Goal: Transaction & Acquisition: Register for event/course

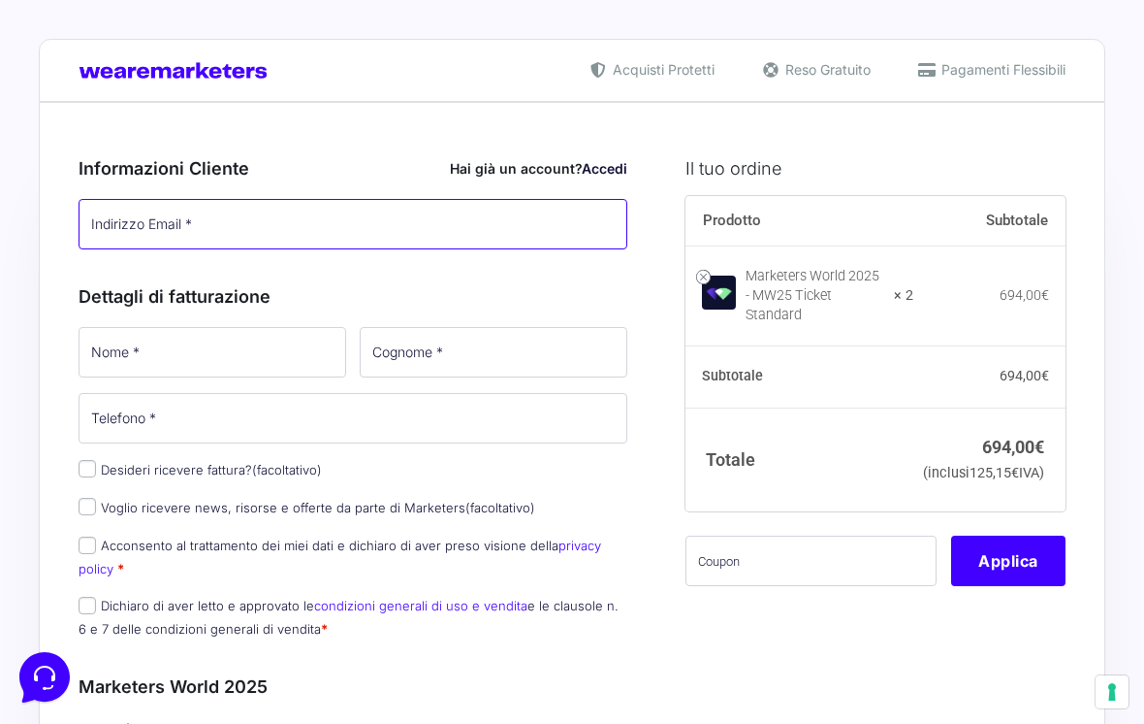
click at [476, 229] on input "Indirizzo Email *" at bounding box center [353, 224] width 549 height 50
type input "i"
type input "[EMAIL_ADDRESS][DOMAIN_NAME]"
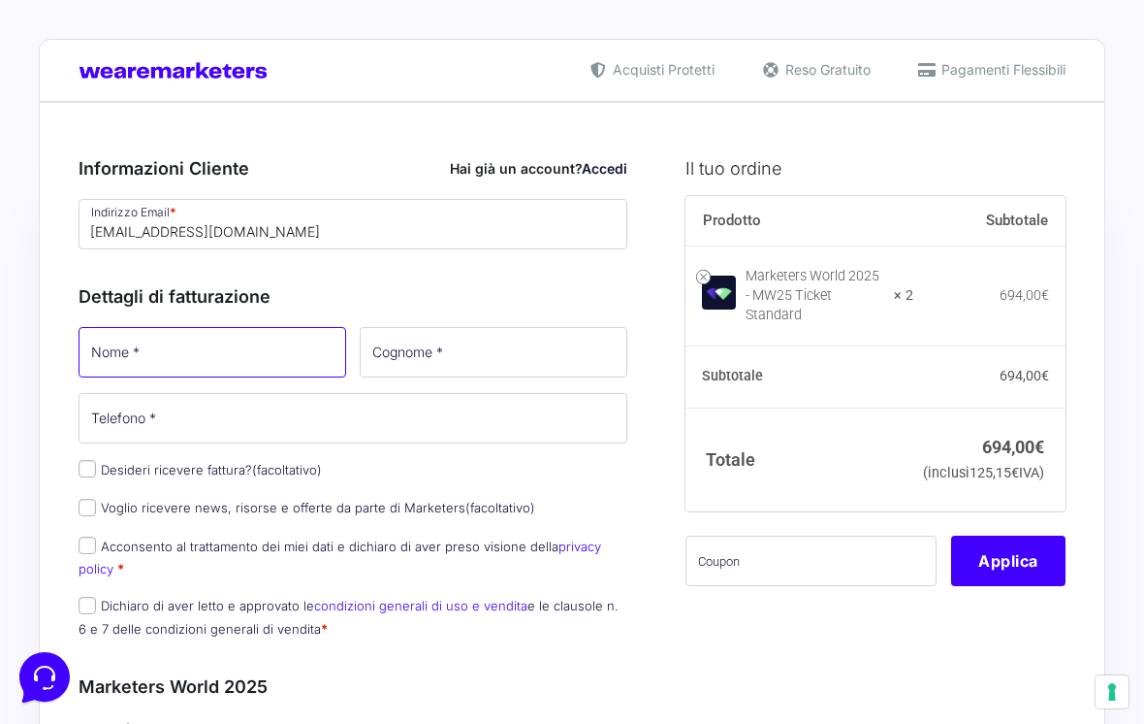
click at [275, 350] on input "Nome *" at bounding box center [213, 352] width 268 height 50
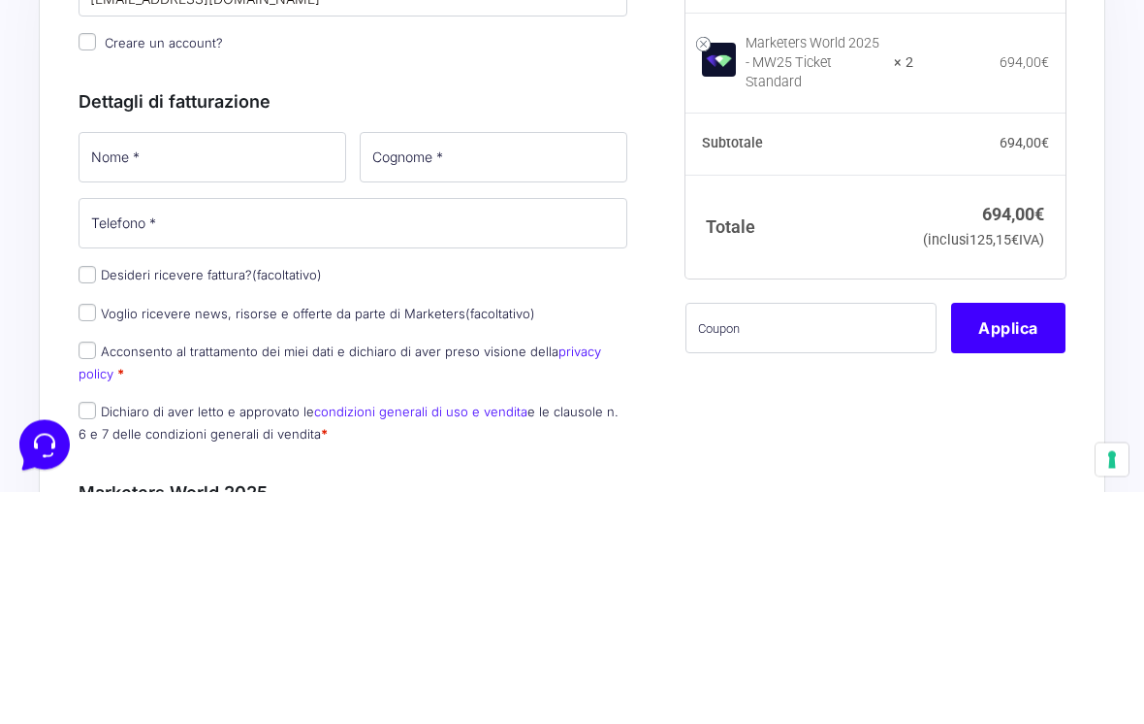
click at [89, 362] on div "Nome * Cognome * Telefono * Desideri ricevere fattura? (facoltativo) Ragione So…" at bounding box center [353, 526] width 563 height 329
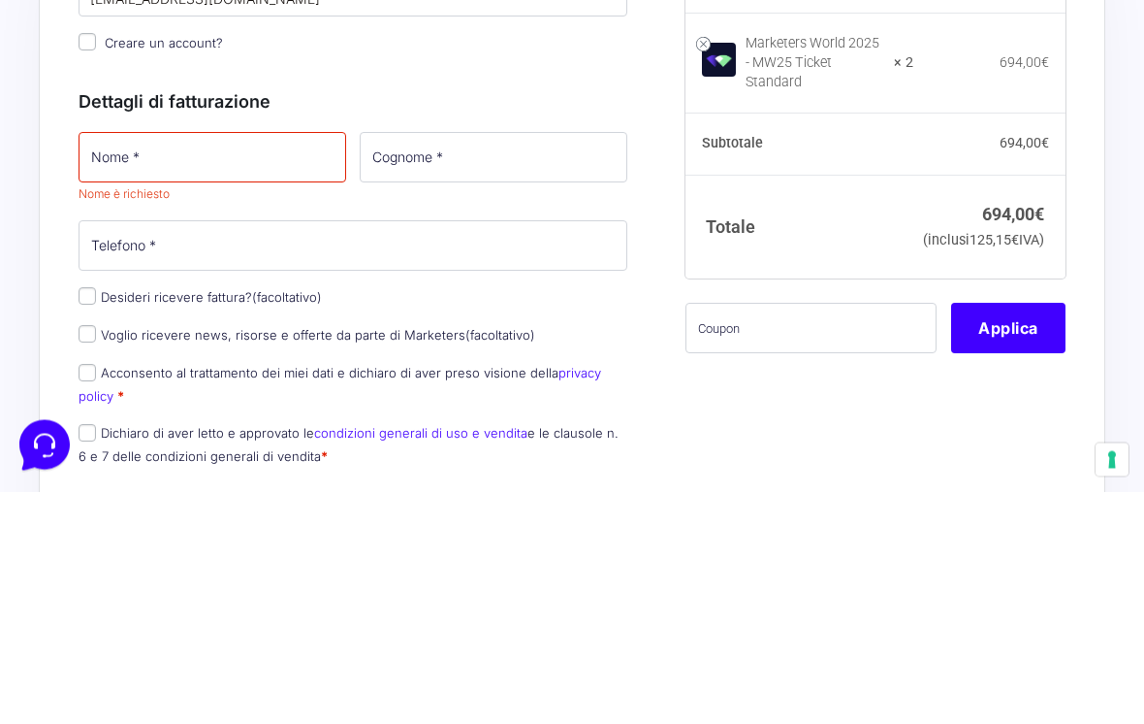
scroll to position [233, 0]
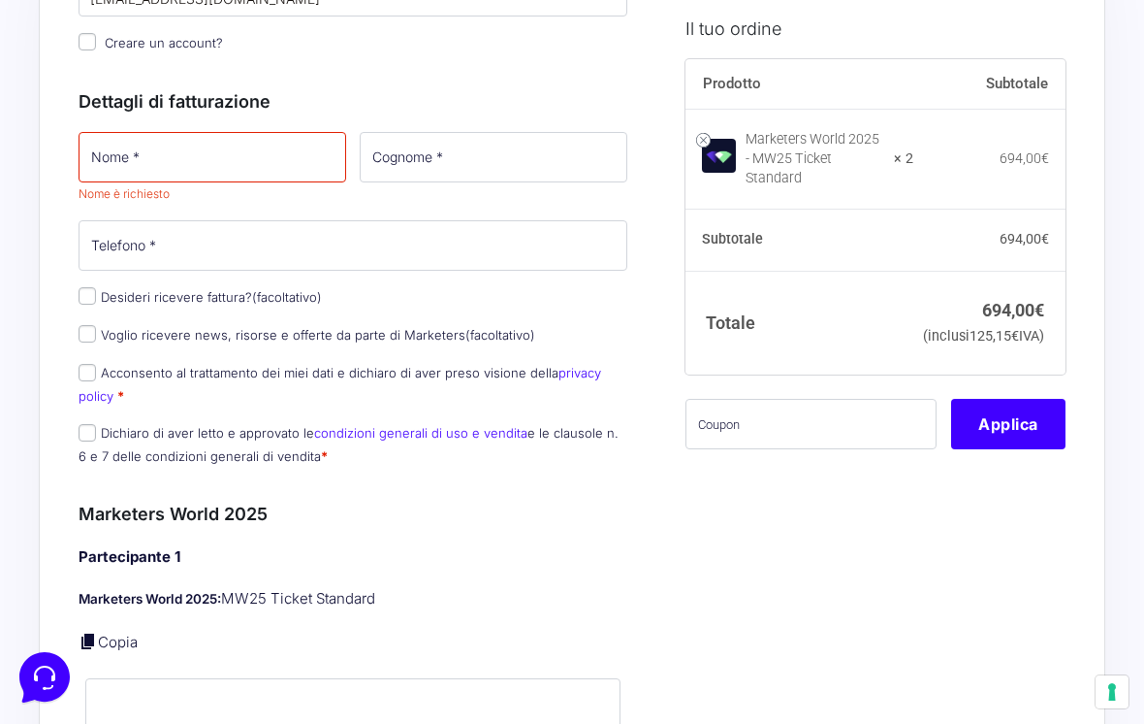
click at [95, 293] on input "Desideri ricevere fattura? (facoltativo)" at bounding box center [87, 295] width 17 height 17
checkbox input "true"
select select "IT"
type input "0000000"
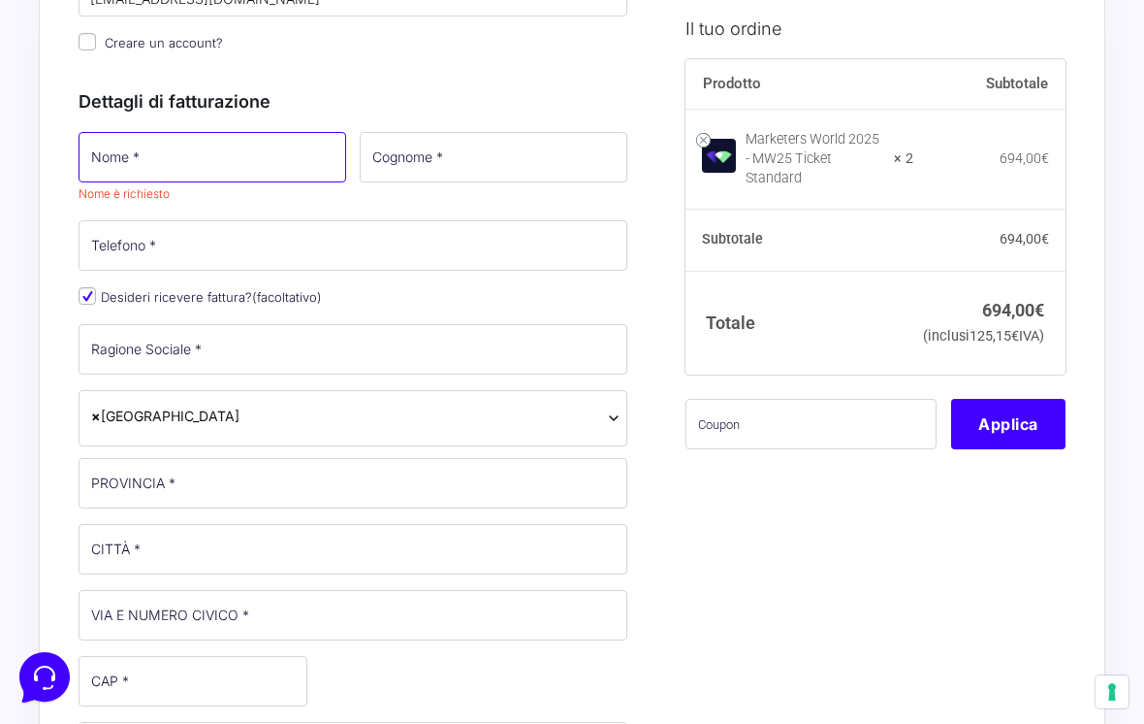
click at [268, 144] on input "Nome *" at bounding box center [213, 157] width 268 height 50
type input "[PERSON_NAME]"
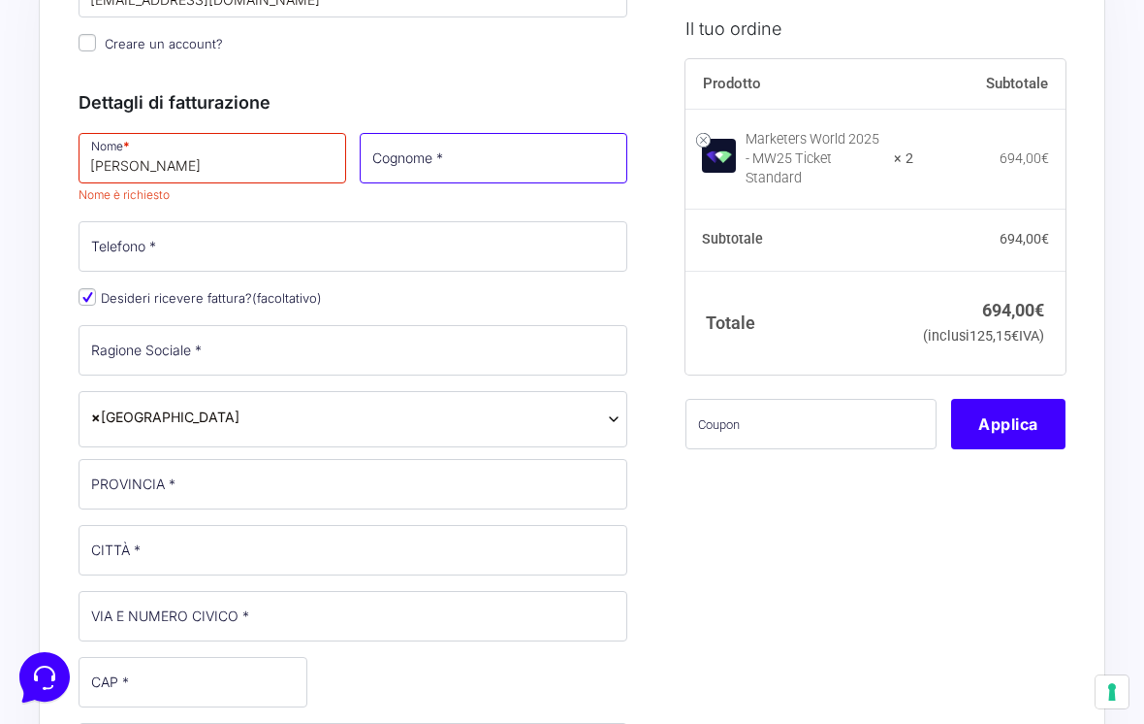
click at [562, 148] on input "Cognome *" at bounding box center [494, 158] width 268 height 50
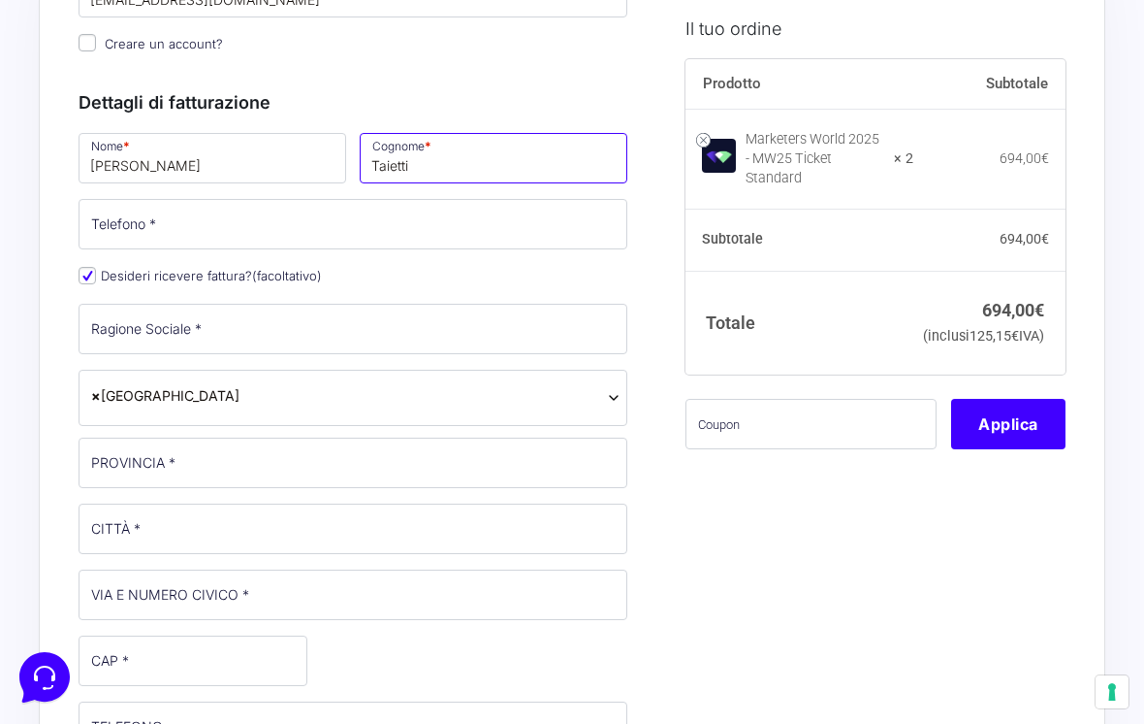
type input "Taietti"
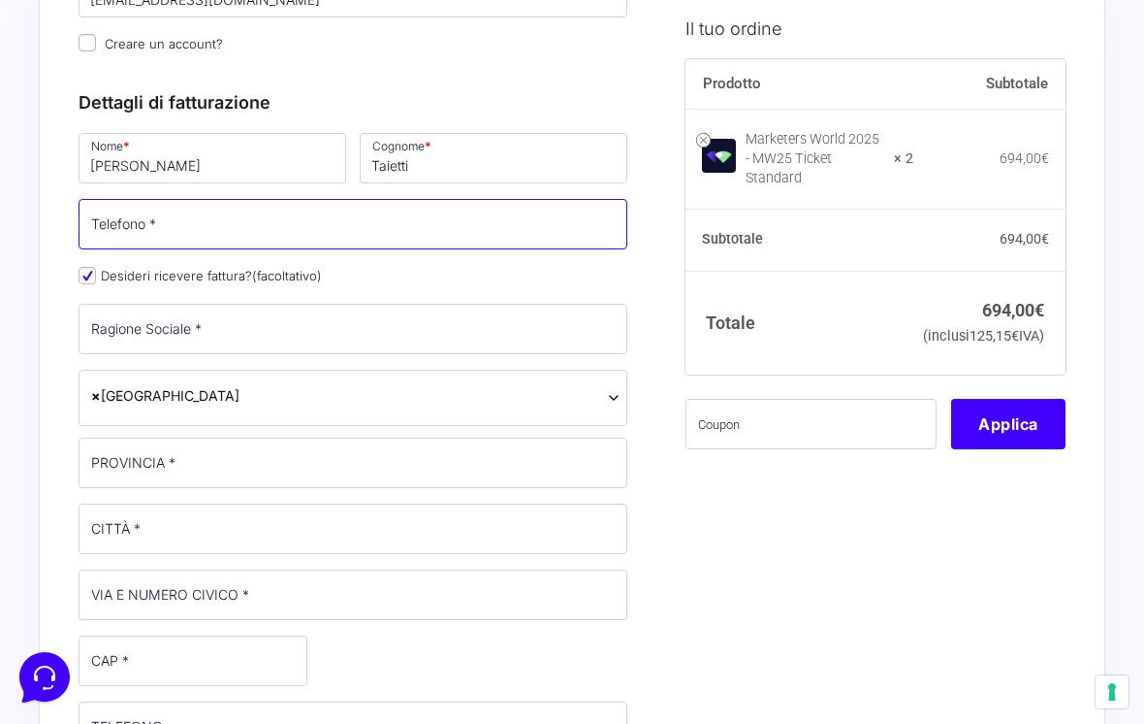
click at [367, 223] on input "Telefono *" at bounding box center [353, 224] width 549 height 50
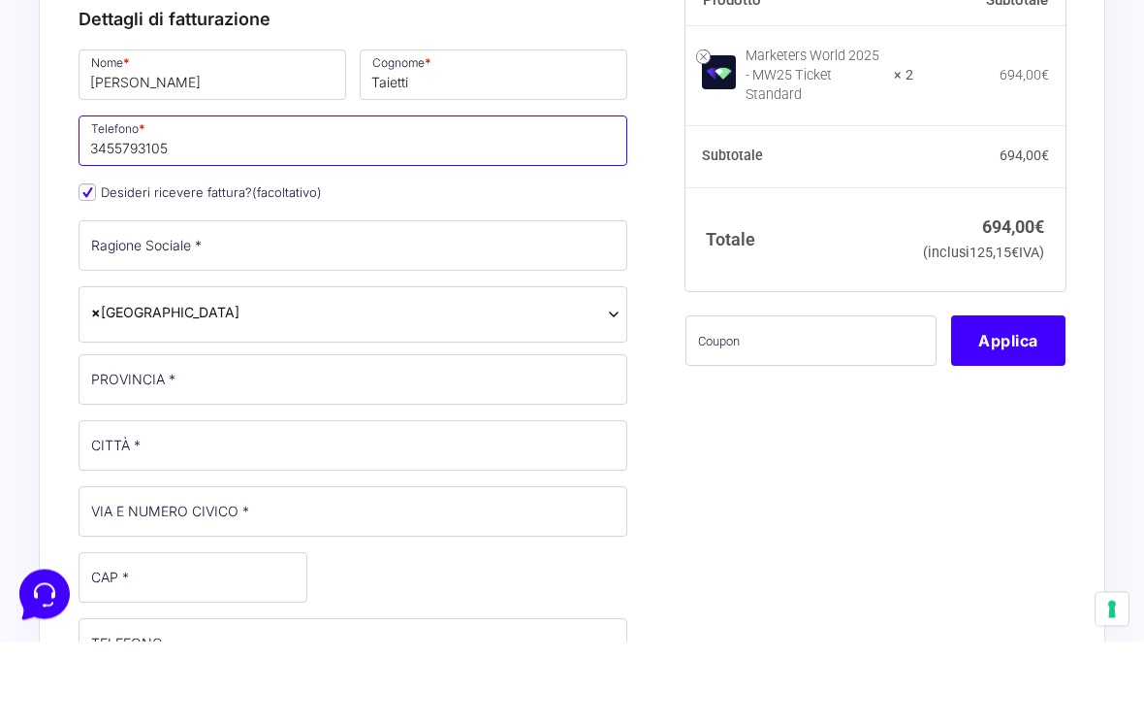
type input "3455793105"
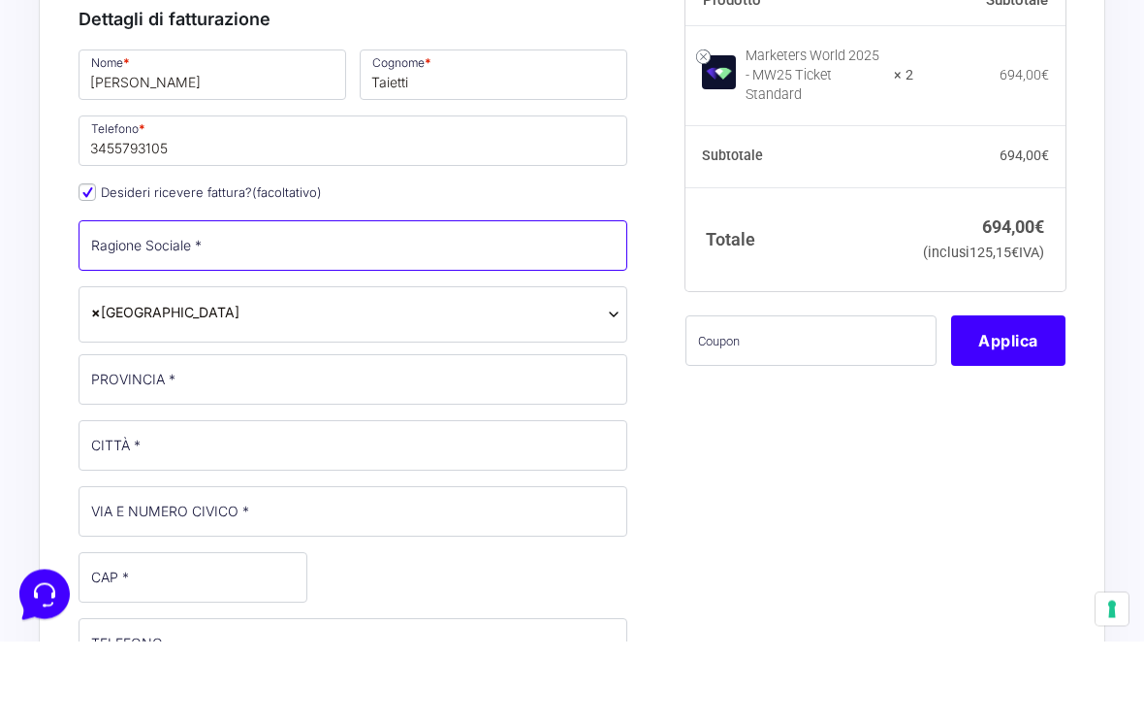
click at [443, 304] on input "Ragione Sociale *" at bounding box center [353, 329] width 549 height 50
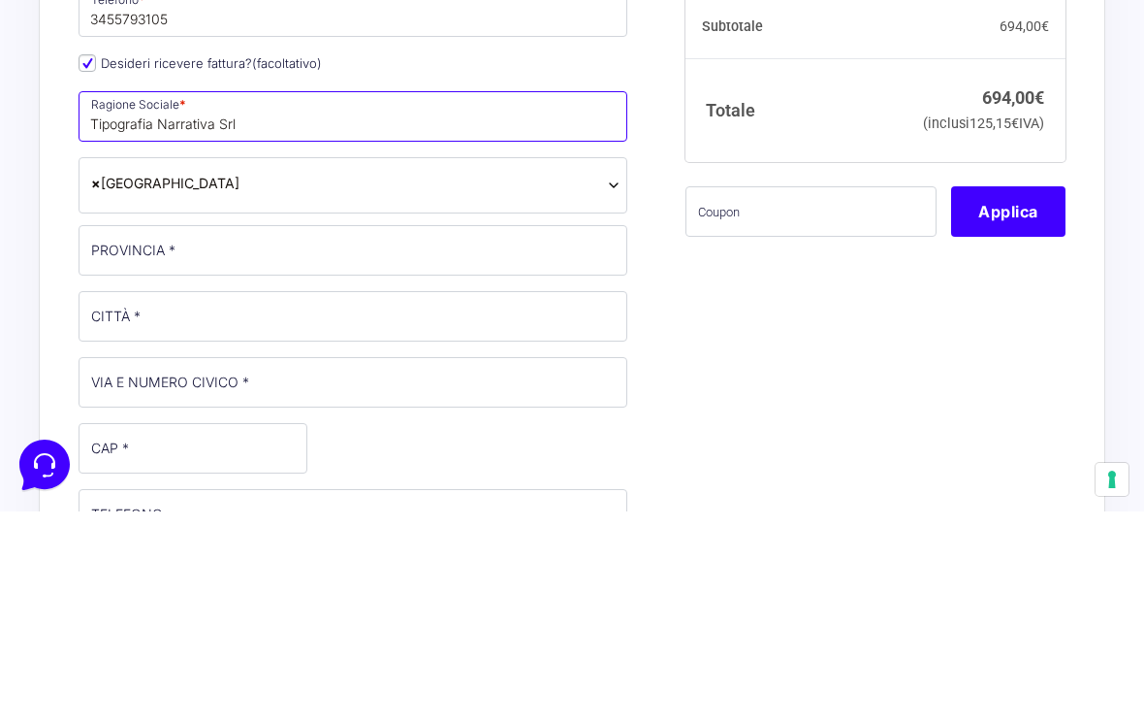
type input "Tipografia Narrativa Srl"
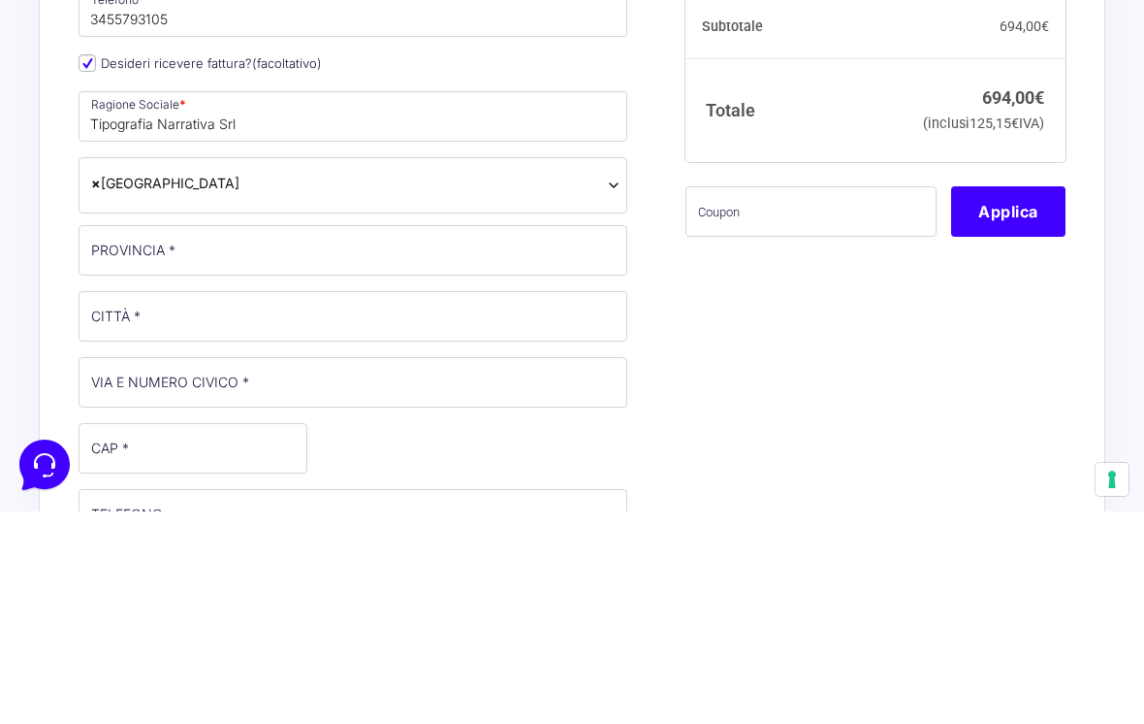
click at [515, 370] on span "× [GEOGRAPHIC_DATA]" at bounding box center [353, 398] width 549 height 56
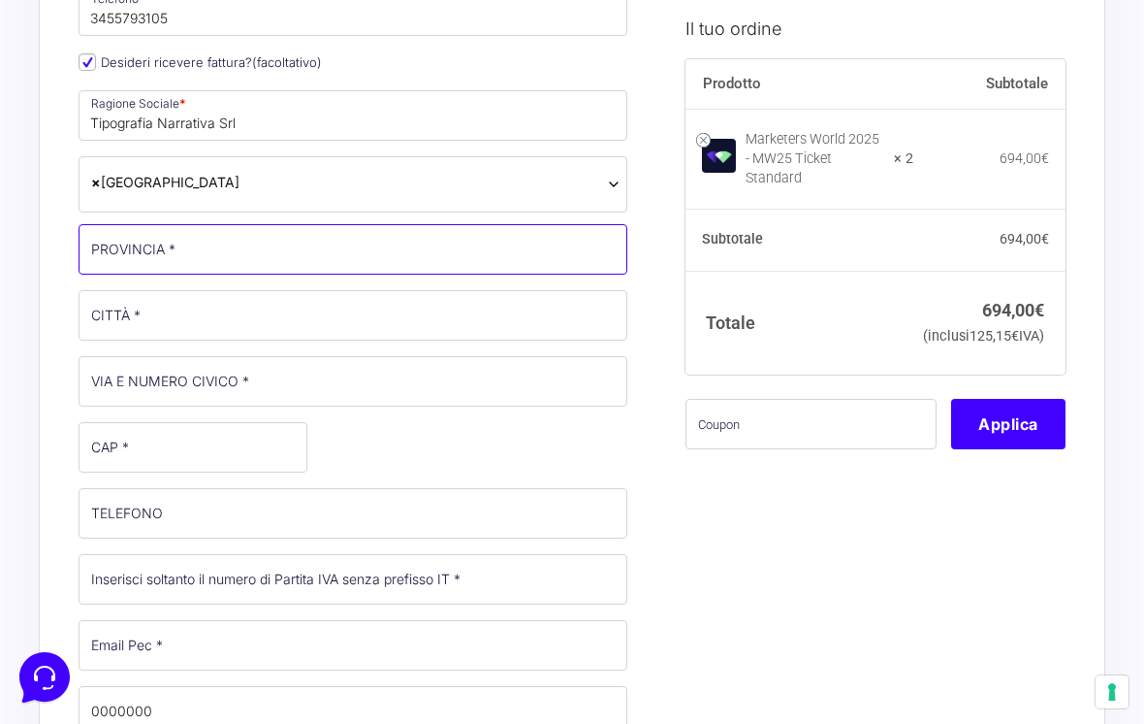
click at [444, 256] on input "PROVINCIA *" at bounding box center [353, 249] width 549 height 50
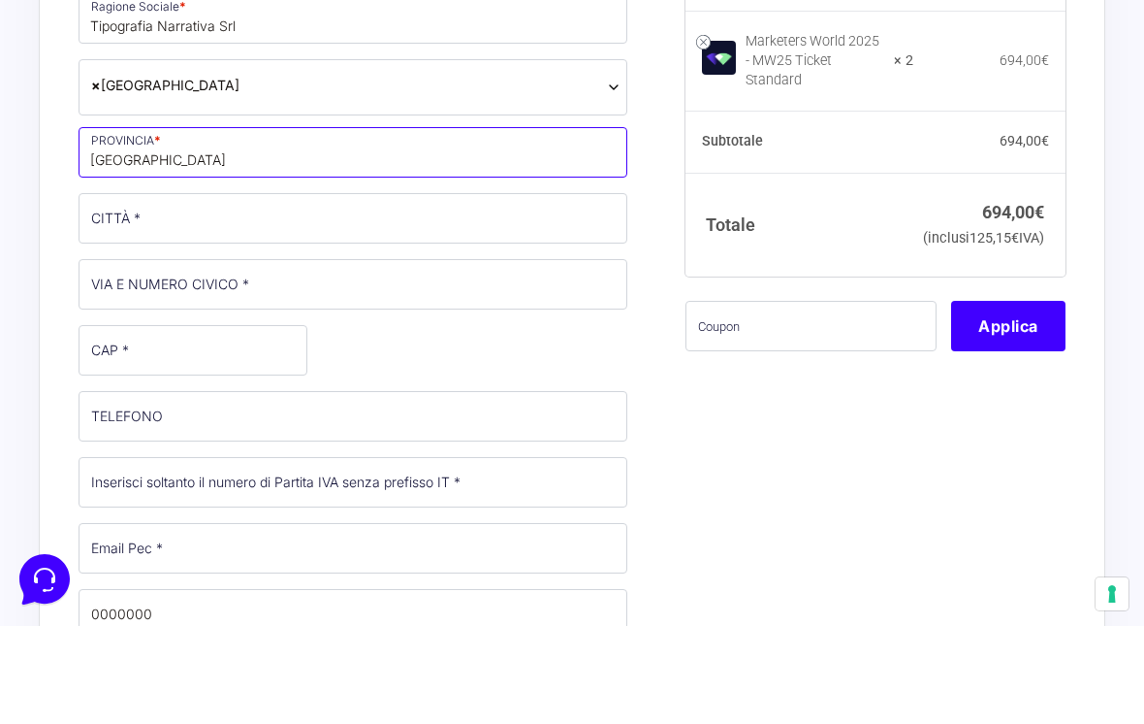
type input "[GEOGRAPHIC_DATA]"
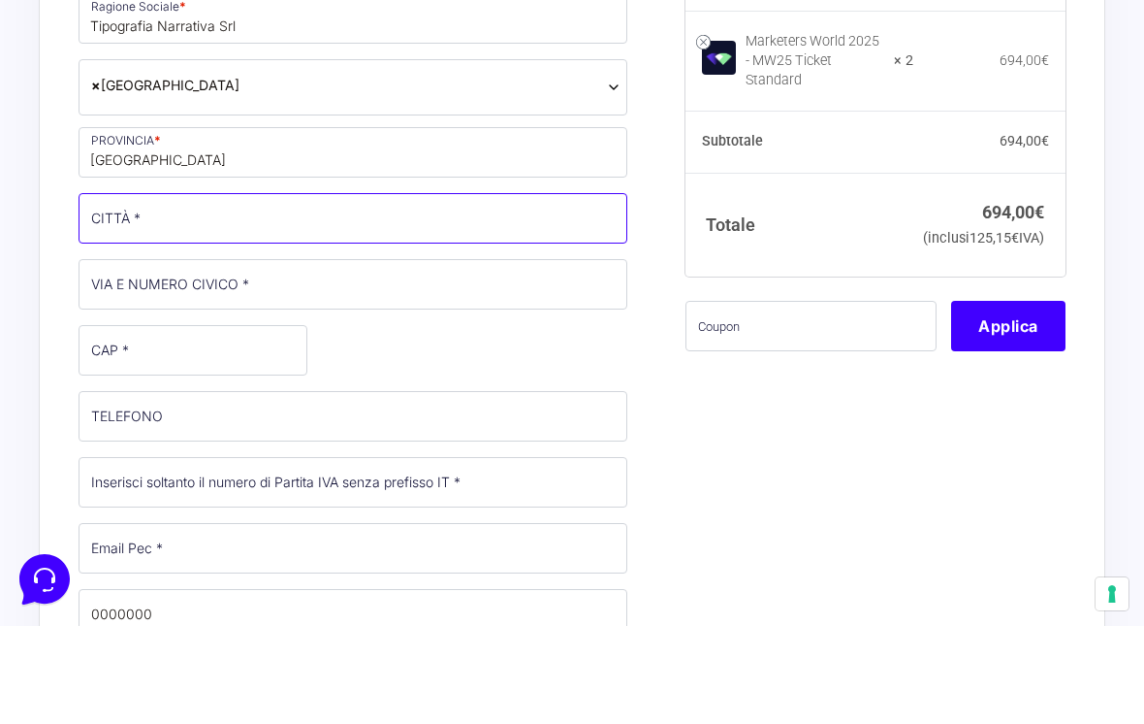
click at [443, 291] on input "CITTÀ *" at bounding box center [353, 316] width 549 height 50
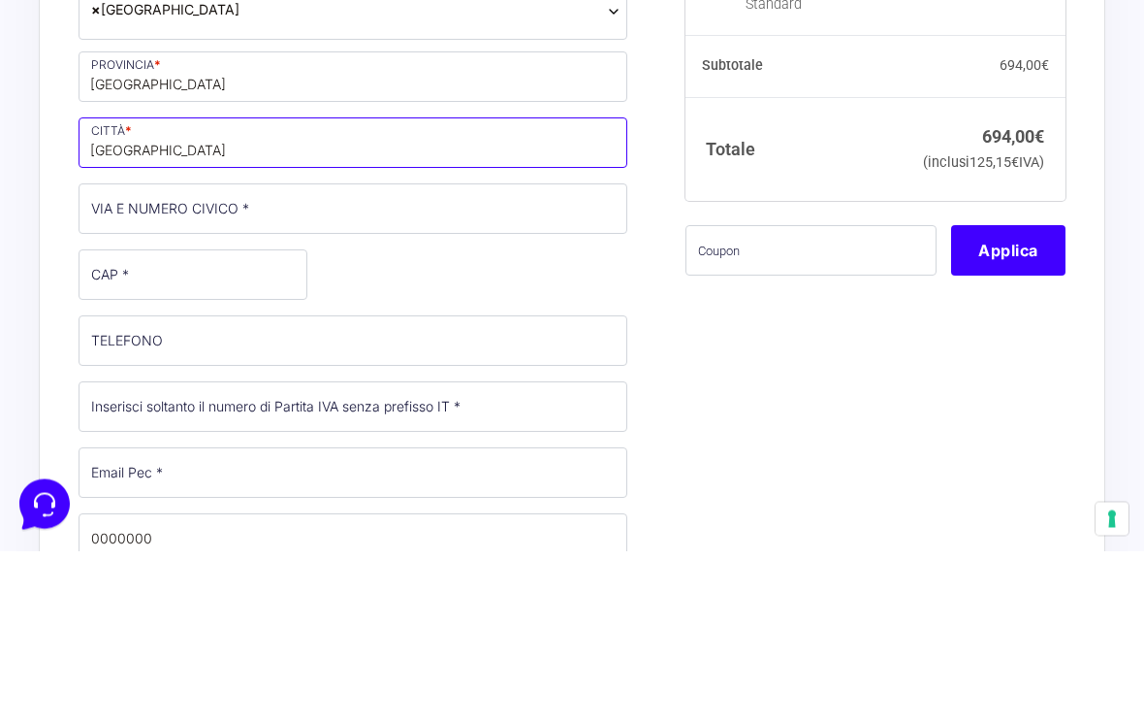
type input "[GEOGRAPHIC_DATA]"
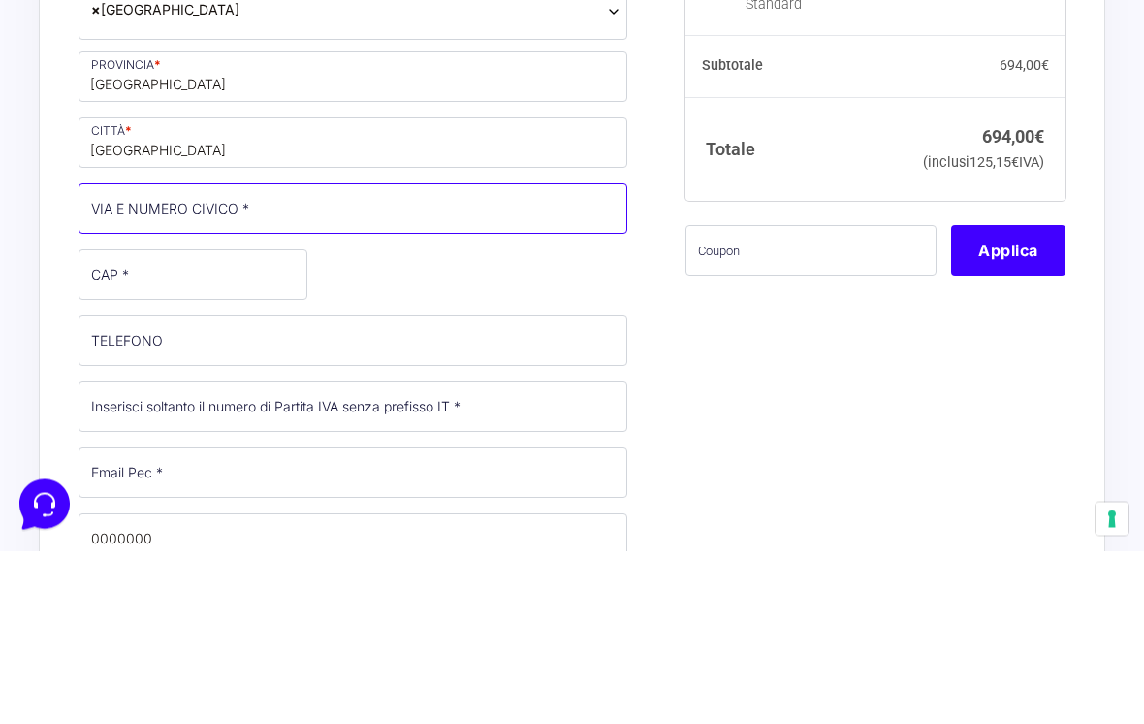
click at [501, 357] on input "VIA E NUMERO CIVICO *" at bounding box center [353, 382] width 549 height 50
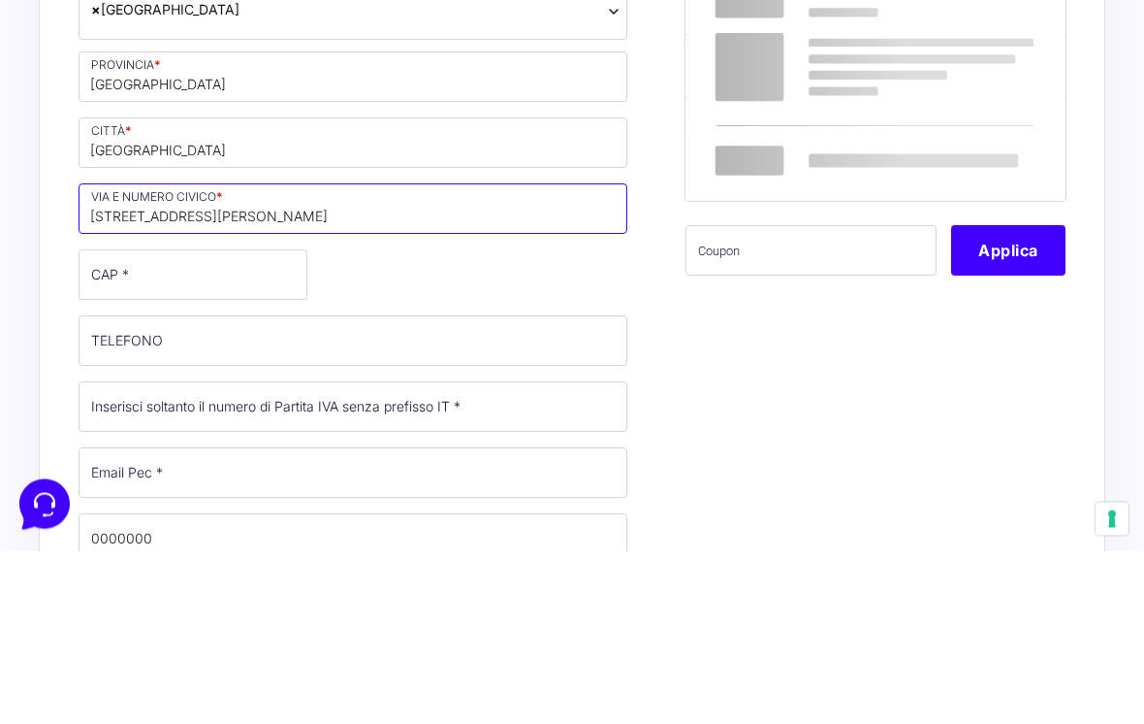
type input "[STREET_ADDRESS][PERSON_NAME]"
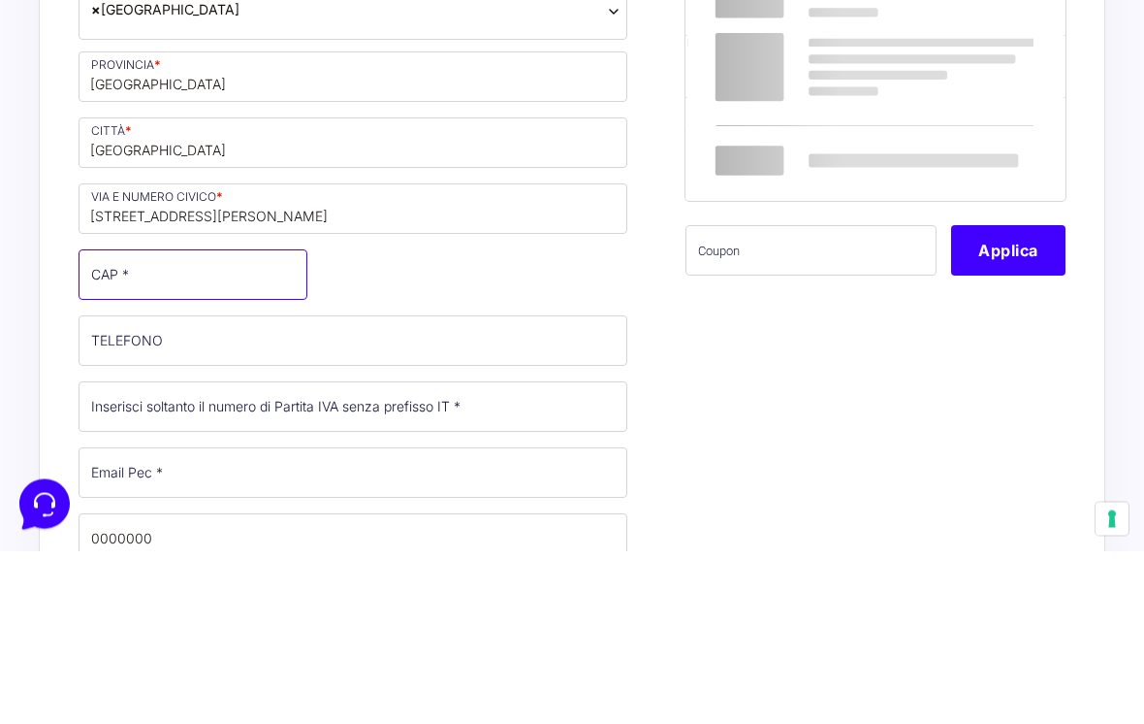
click at [266, 423] on input "CAP *" at bounding box center [193, 448] width 229 height 50
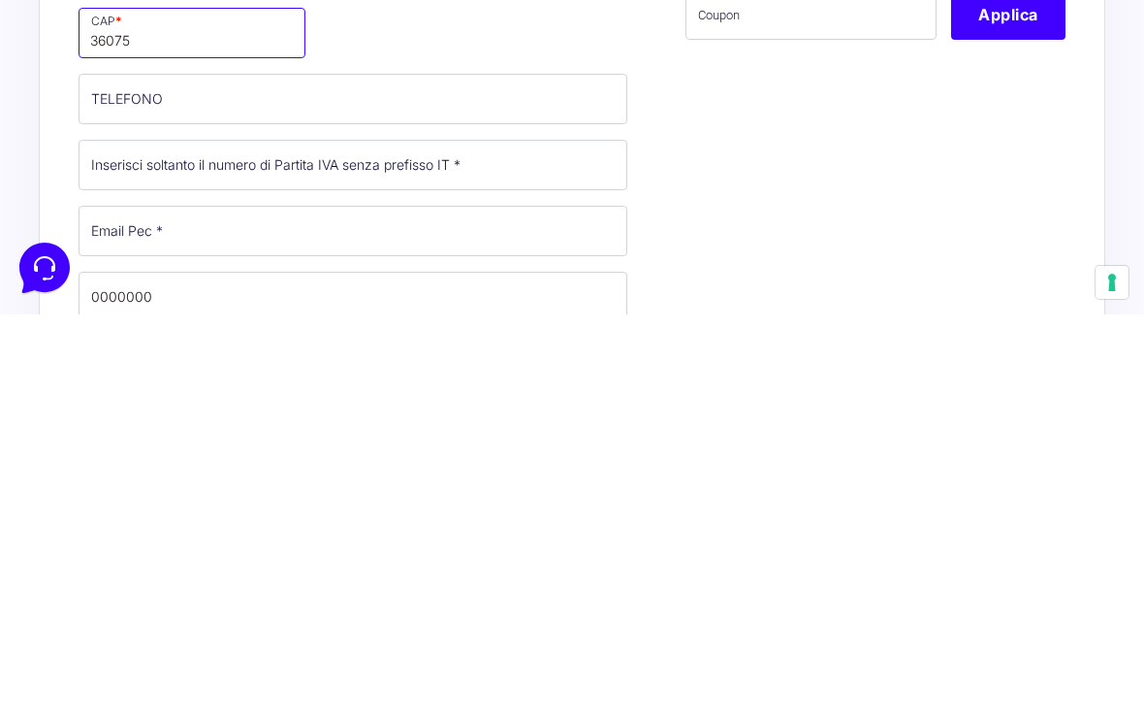
scroll to position [453, 0]
type input "36075"
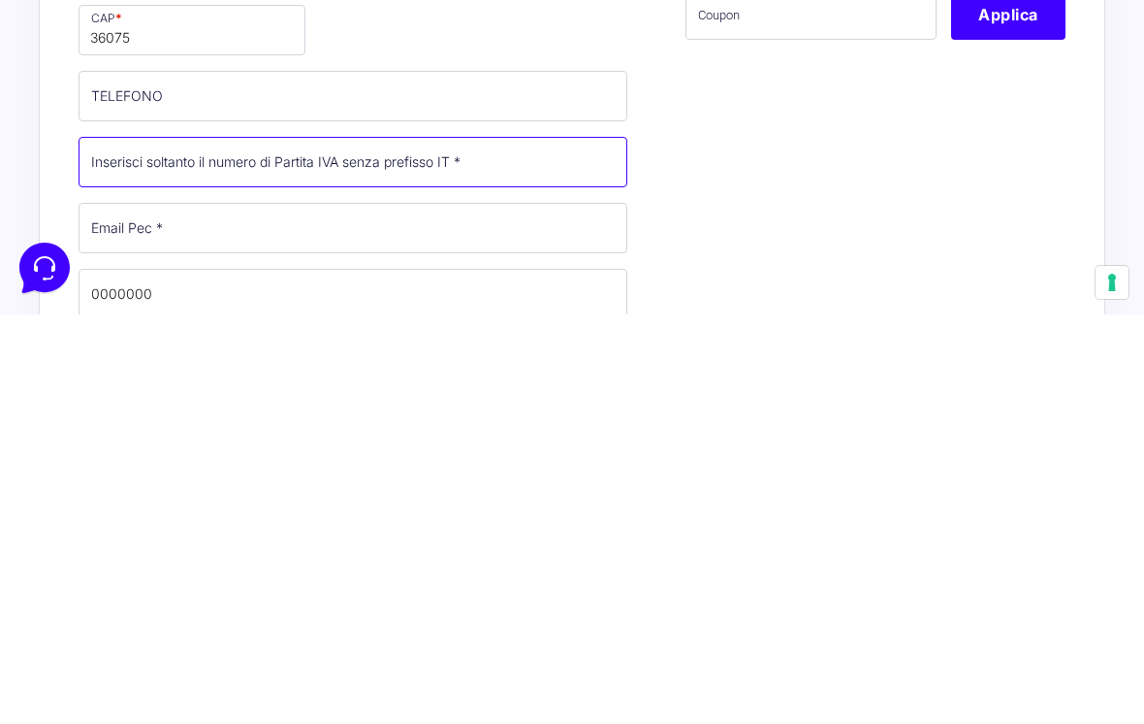
click at [538, 546] on input "Partita Iva *" at bounding box center [353, 571] width 549 height 50
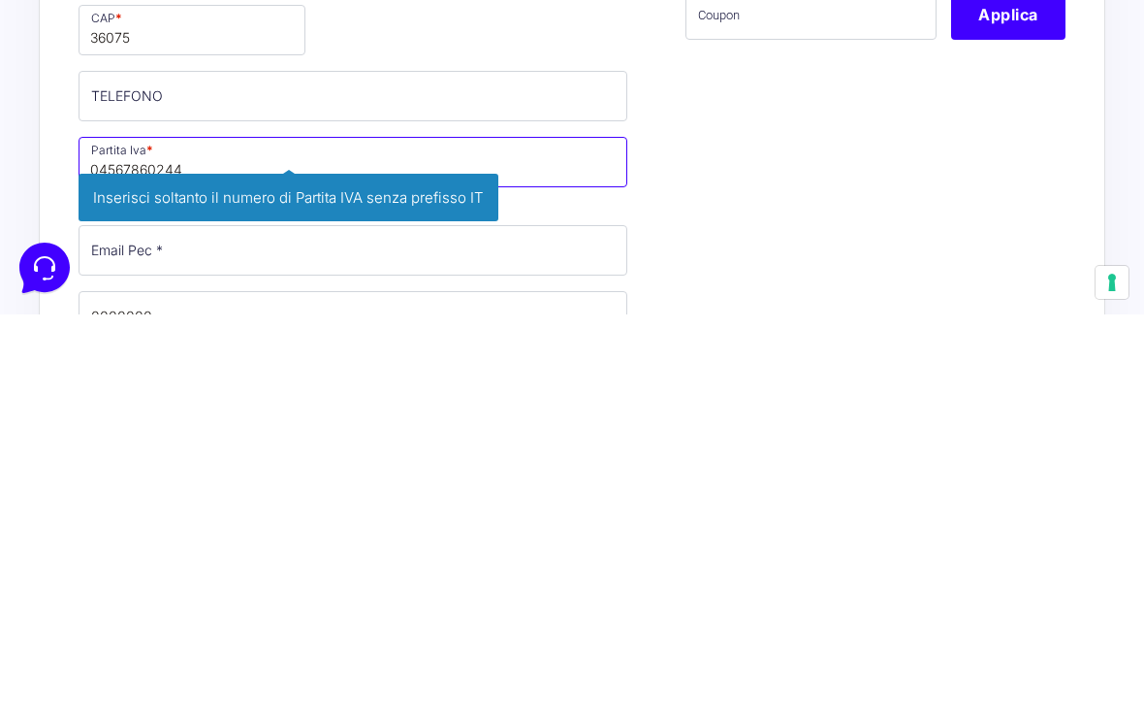
type input "04567860244"
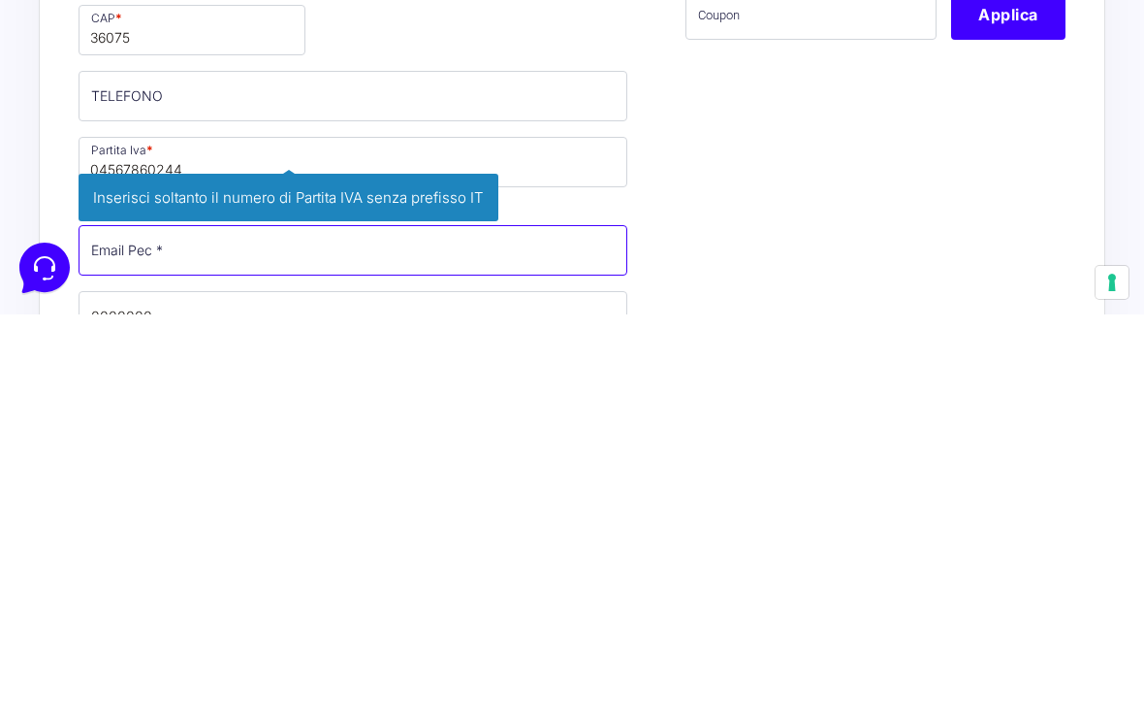
click at [538, 248] on div "Nome * [PERSON_NAME] * Taietti Telefono * [PHONE_NUMBER] Desideri ricevere fatt…" at bounding box center [353, 415] width 563 height 1013
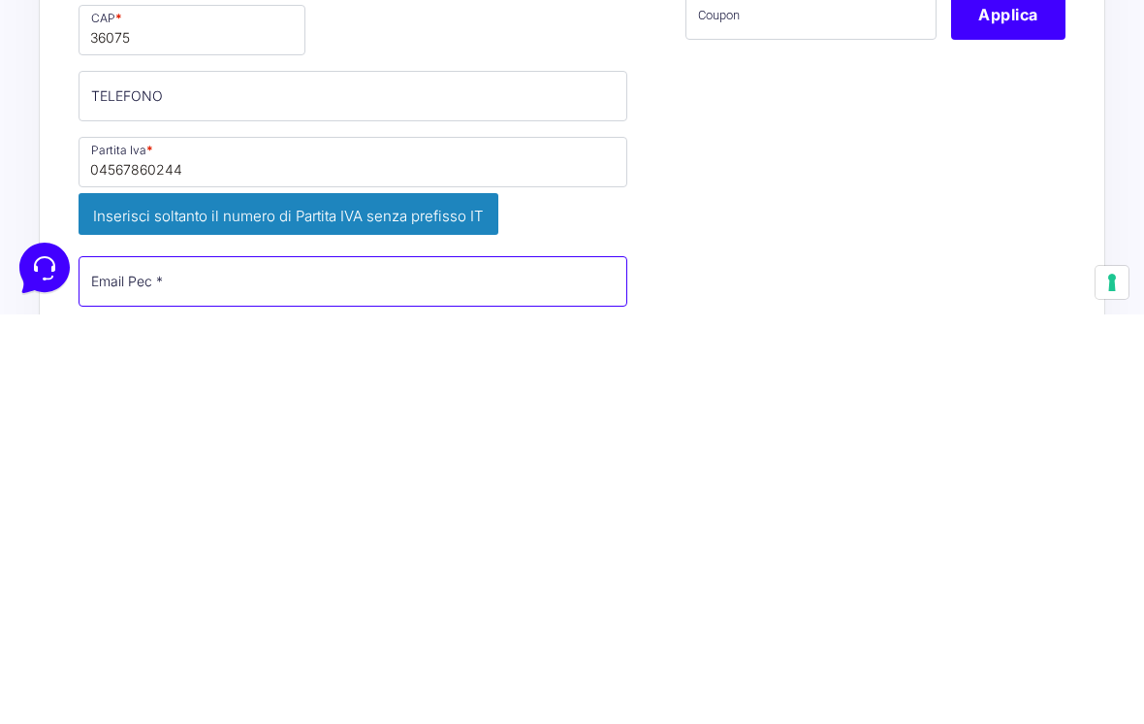
scroll to position [571, 0]
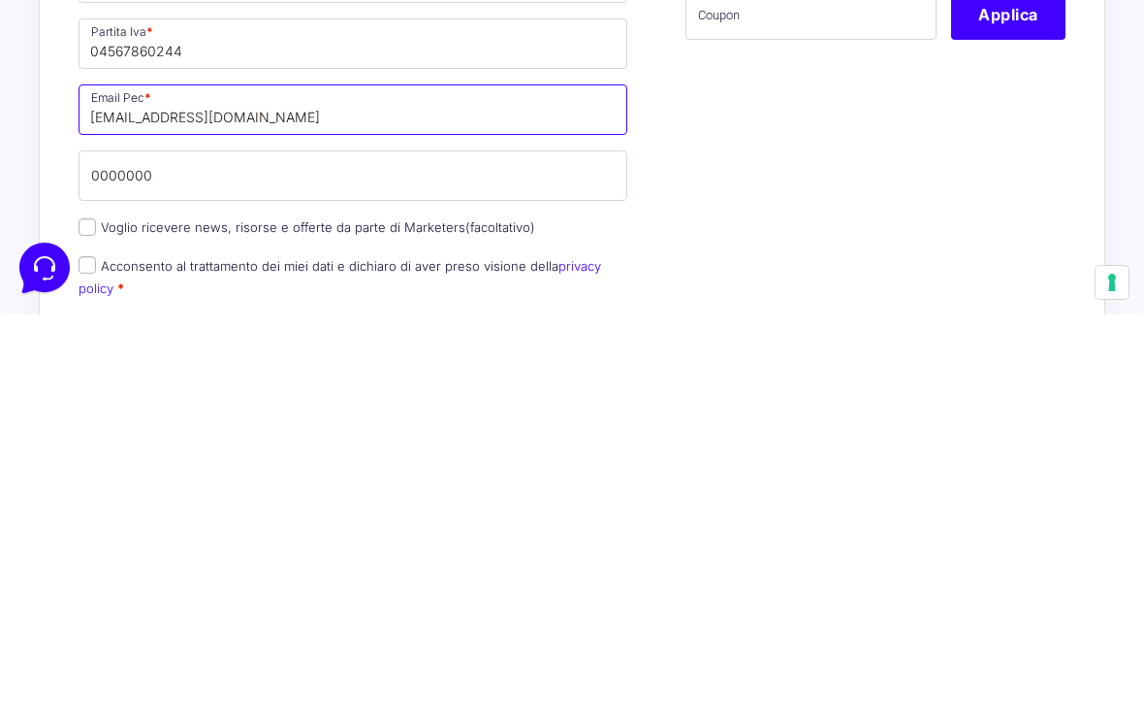
click at [154, 494] on input "[EMAIL_ADDRESS][DOMAIN_NAME]" at bounding box center [353, 519] width 549 height 50
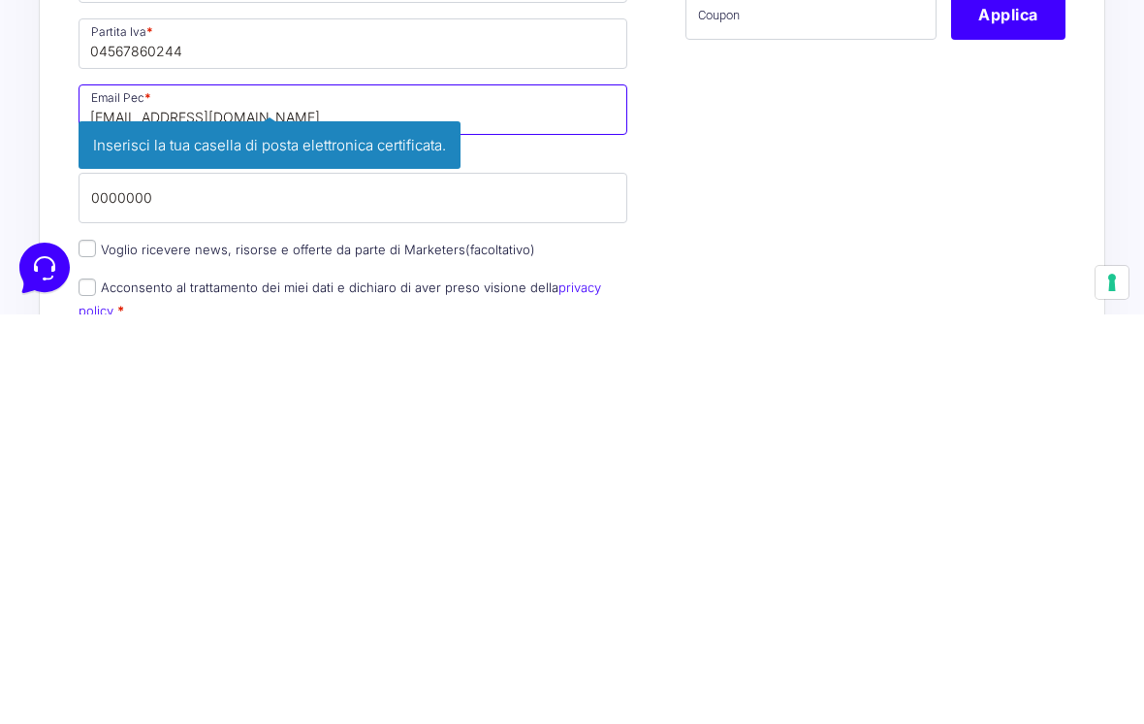
click at [174, 494] on input "[EMAIL_ADDRESS][DOMAIN_NAME]" at bounding box center [353, 519] width 549 height 50
click at [281, 494] on input "[EMAIL_ADDRESS][DOMAIN_NAME]" at bounding box center [353, 519] width 549 height 50
type input "[EMAIL_ADDRESS][DOMAIN_NAME]"
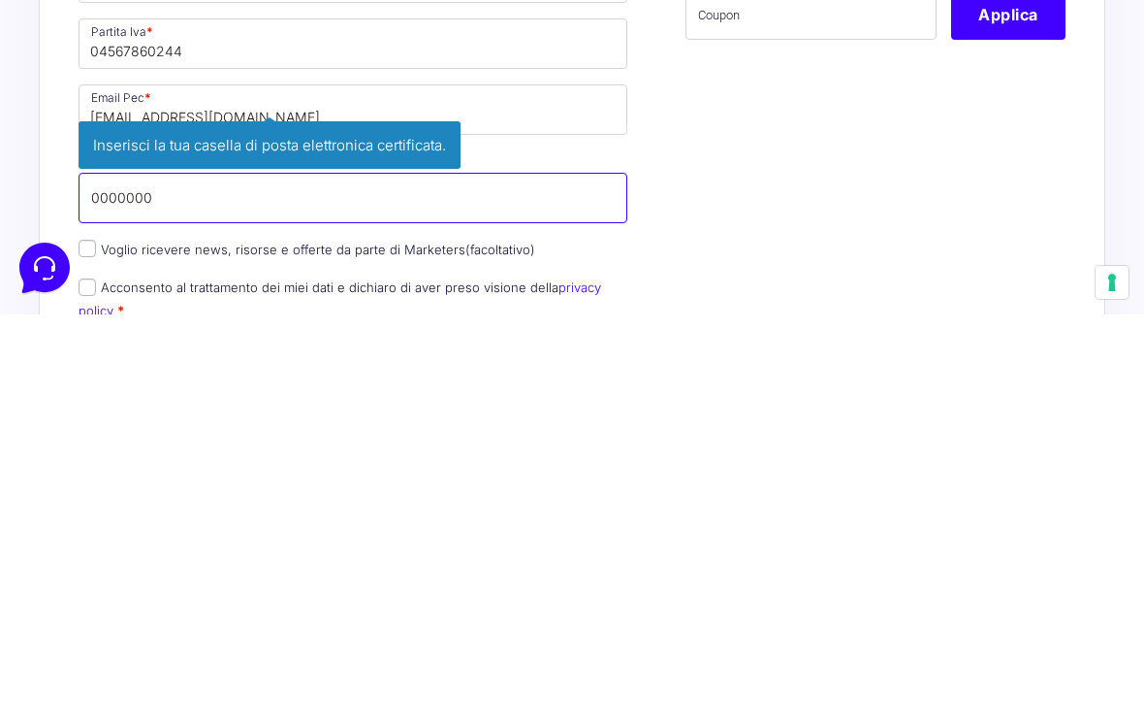
click at [556, 193] on div "Nome * [PERSON_NAME] * Taietti Telefono * [PHONE_NUMBER] Desideri ricevere fatt…" at bounding box center [353, 297] width 563 height 1013
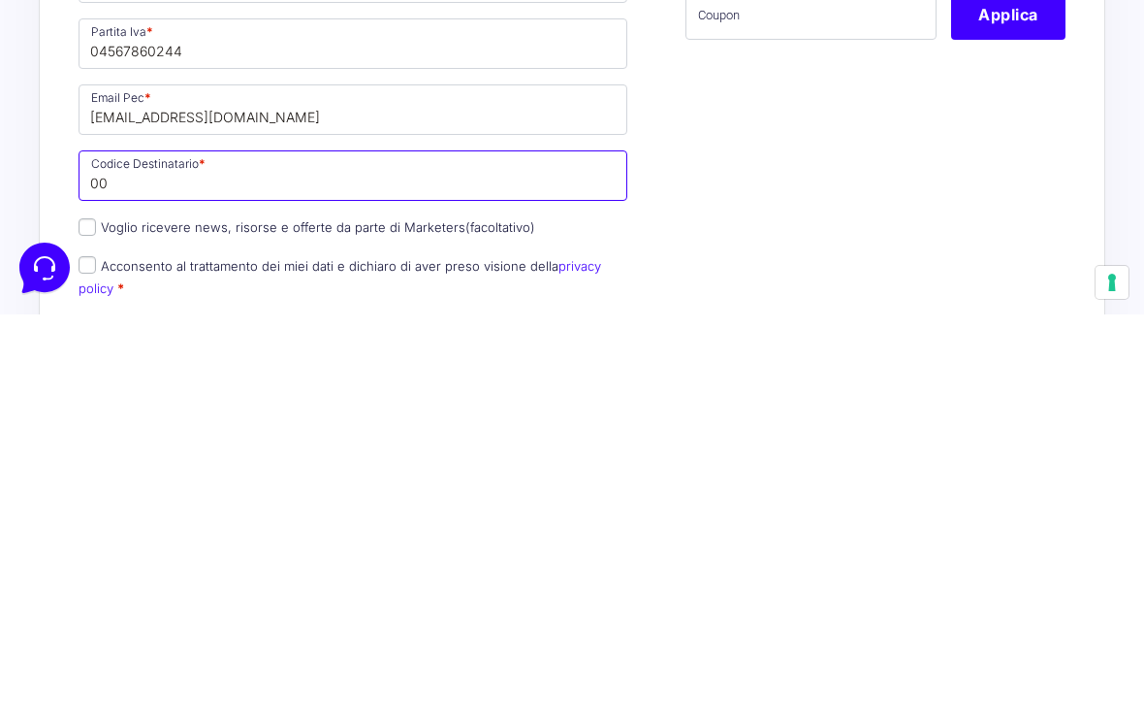
type input "0"
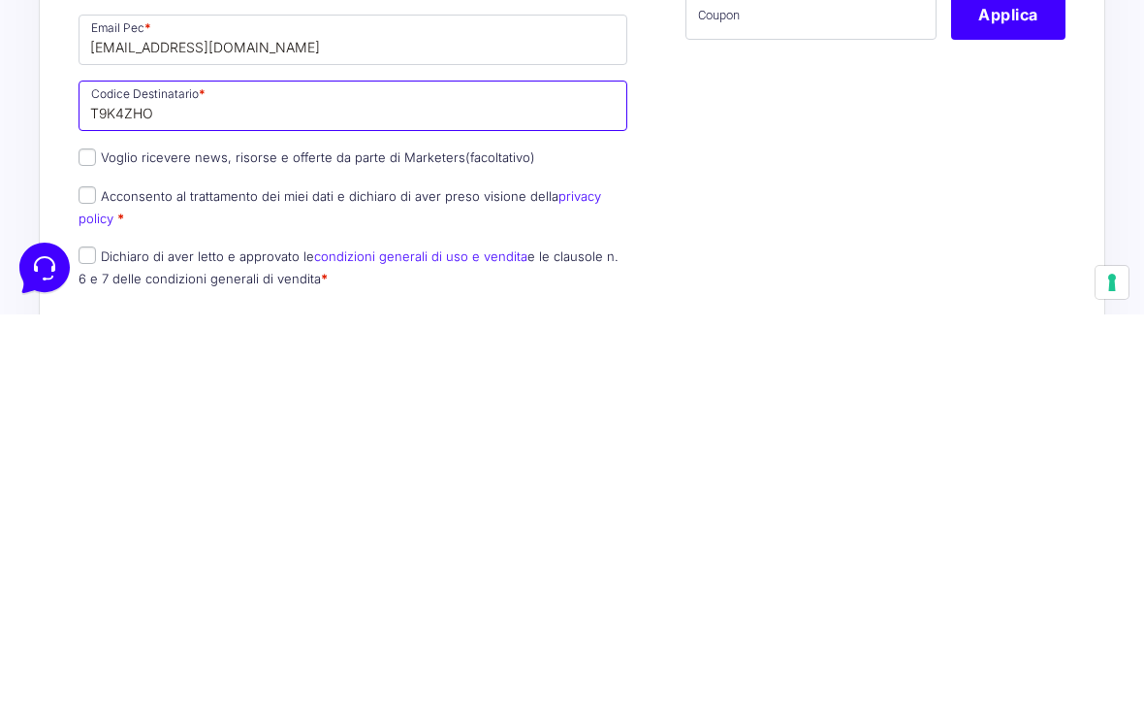
scroll to position [650, 0]
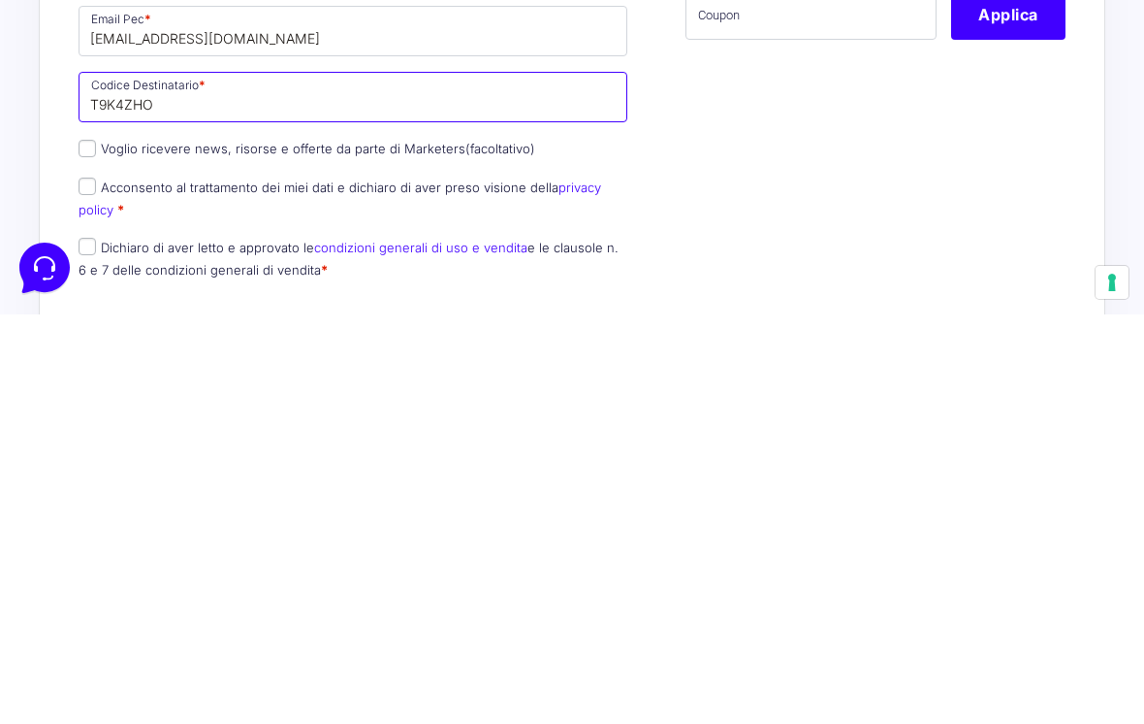
type input "T9K4ZHO"
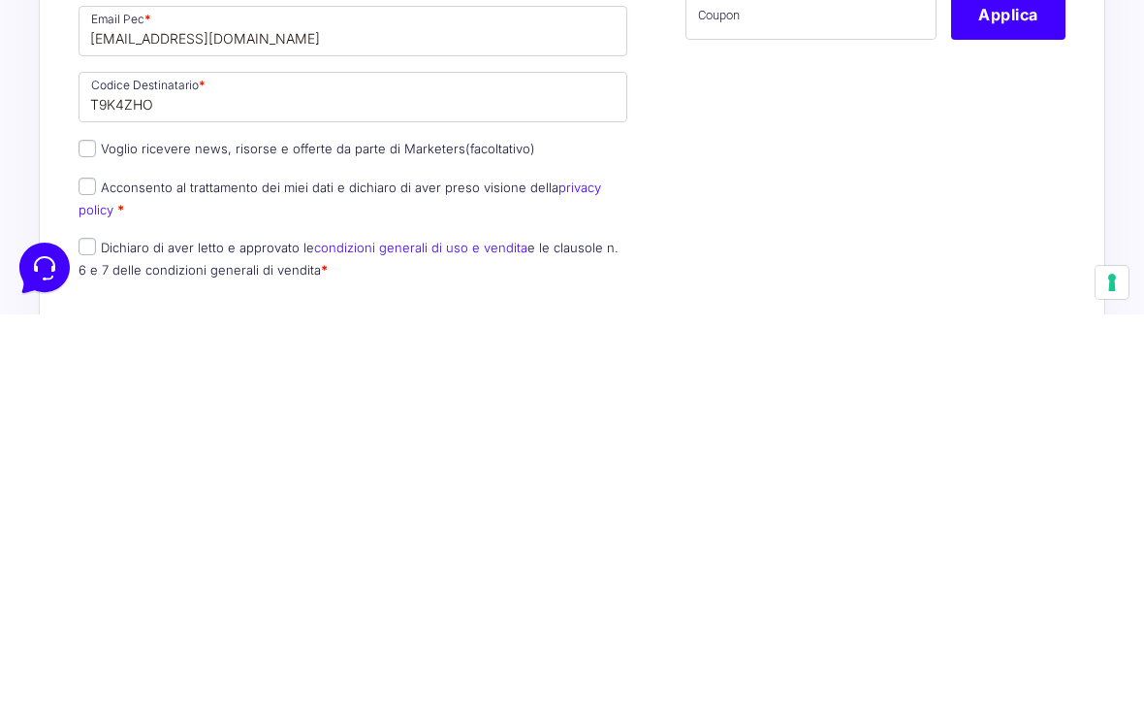
click at [92, 549] on input "Voglio ricevere news, risorse e offerte da parte di Marketers (facoltativo)" at bounding box center [87, 557] width 17 height 17
checkbox input "true"
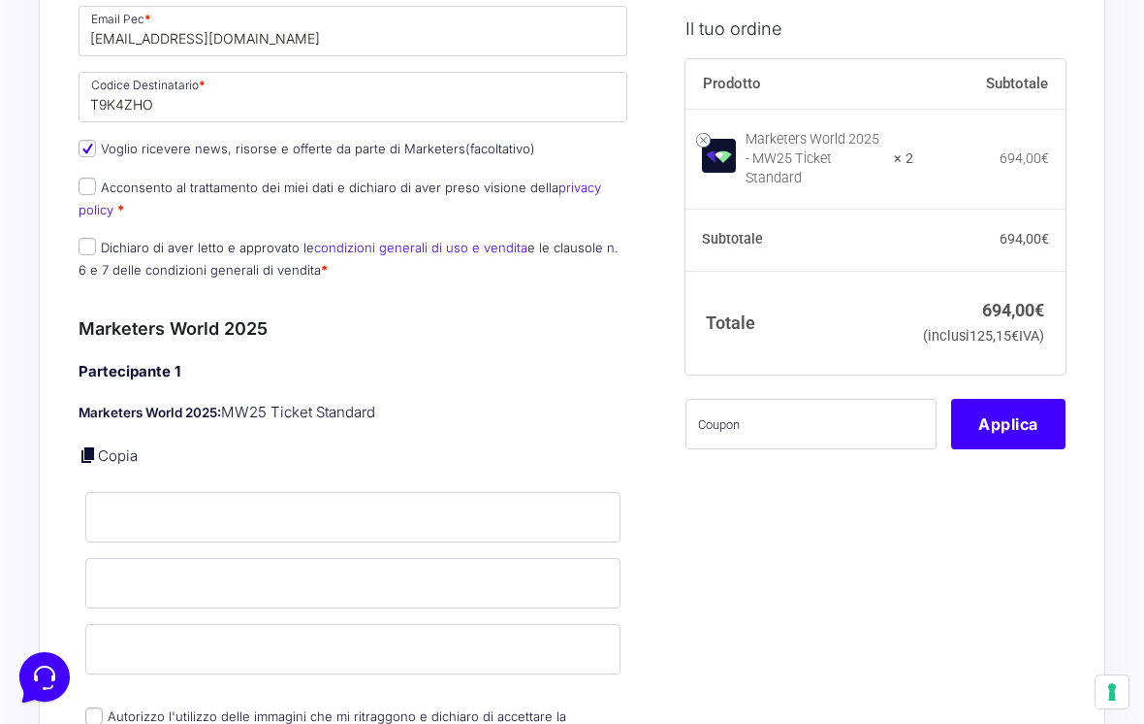
click at [110, 179] on label "Acconsento al trattamento dei miei dati e dichiaro di aver preso visione della …" at bounding box center [340, 198] width 523 height 38
click at [96, 179] on input "Acconsento al trattamento dei miei dati e dichiaro di aver preso visione della …" at bounding box center [87, 185] width 17 height 17
checkbox input "true"
click at [89, 245] on input "Dichiaro di aver letto e approvato le condizioni generali di uso e vendita e le…" at bounding box center [87, 246] width 17 height 17
checkbox input "true"
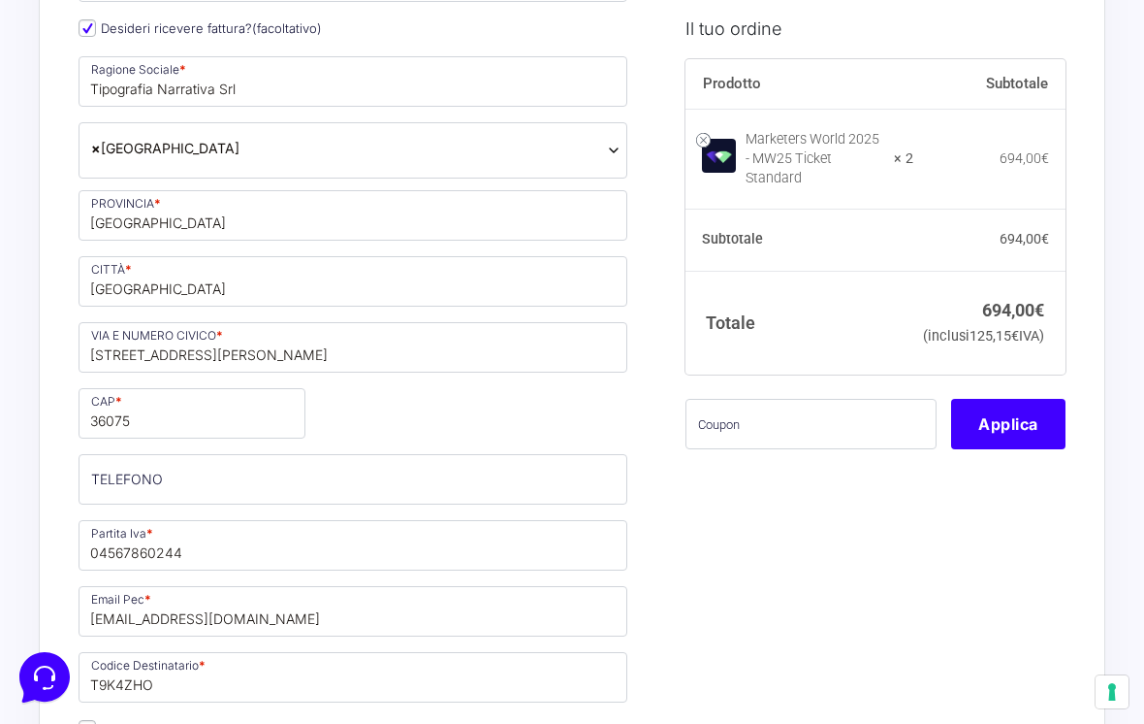
scroll to position [478, 0]
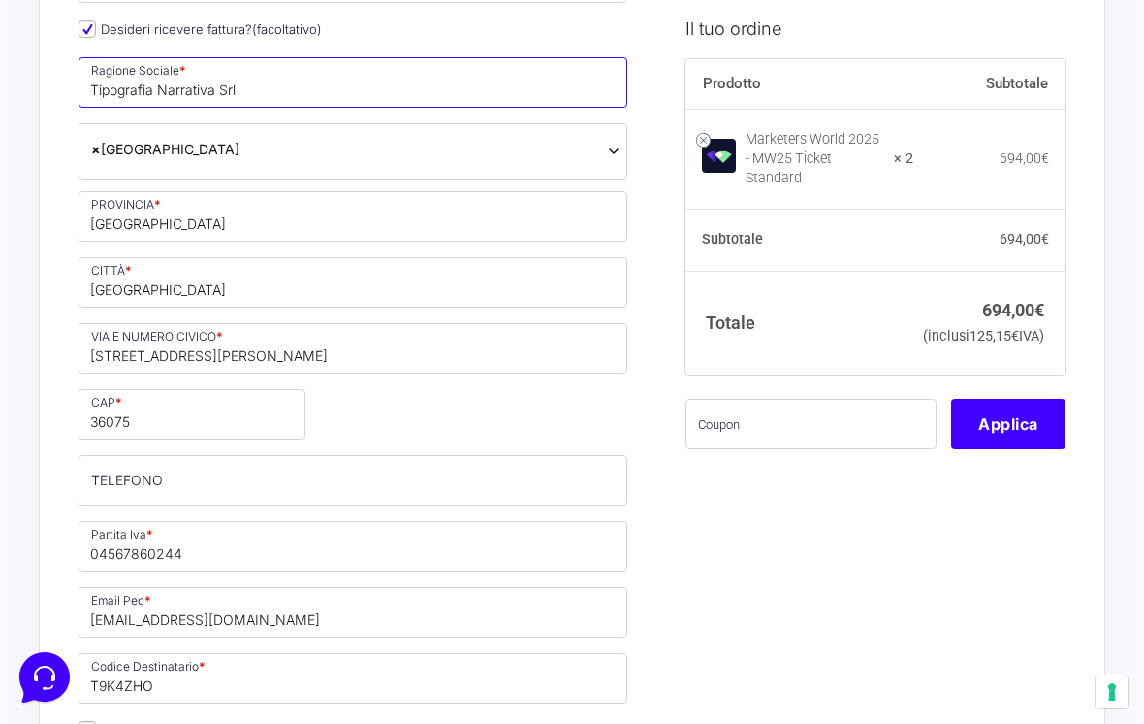
click at [113, 87] on input "Tipografia Narrativa Srl" at bounding box center [353, 82] width 549 height 50
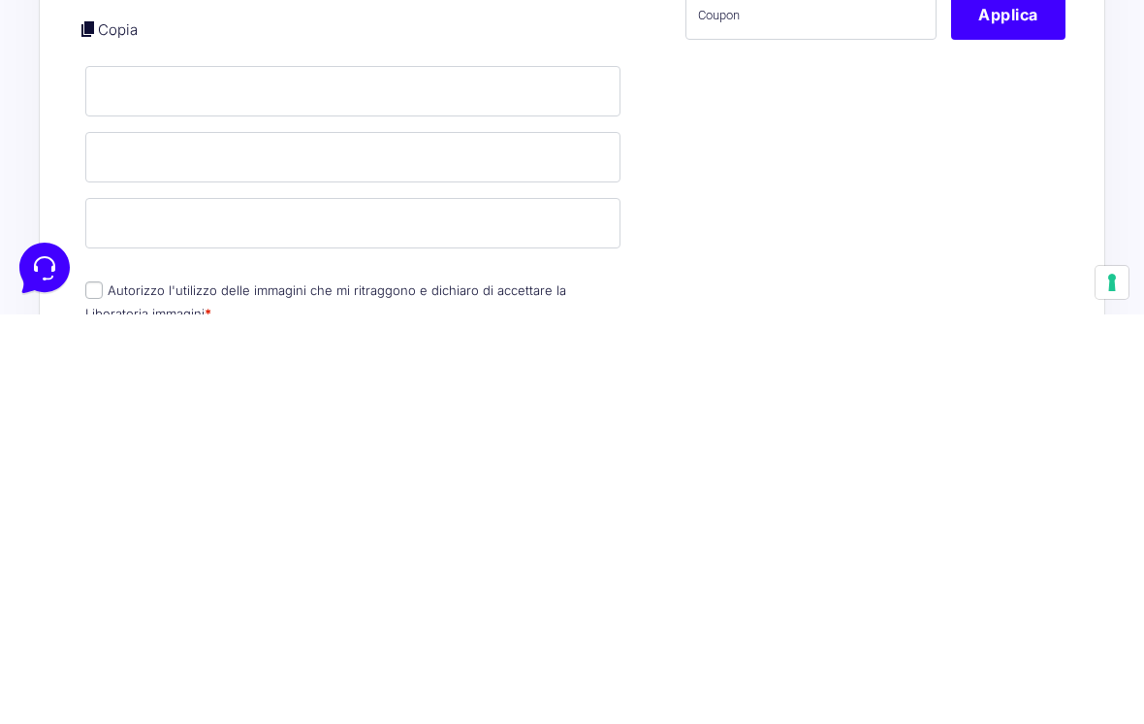
scroll to position [1077, 0]
type input "Typografia Narrativa Srl"
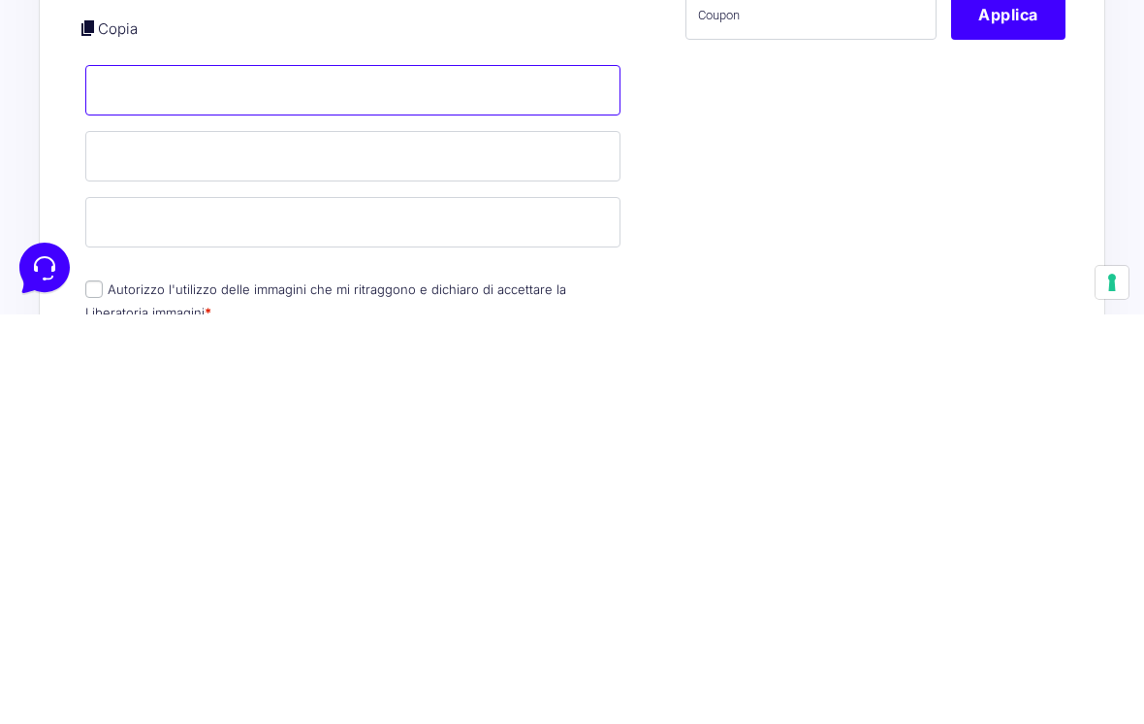
click at [524, 474] on input "Nome *" at bounding box center [352, 499] width 535 height 50
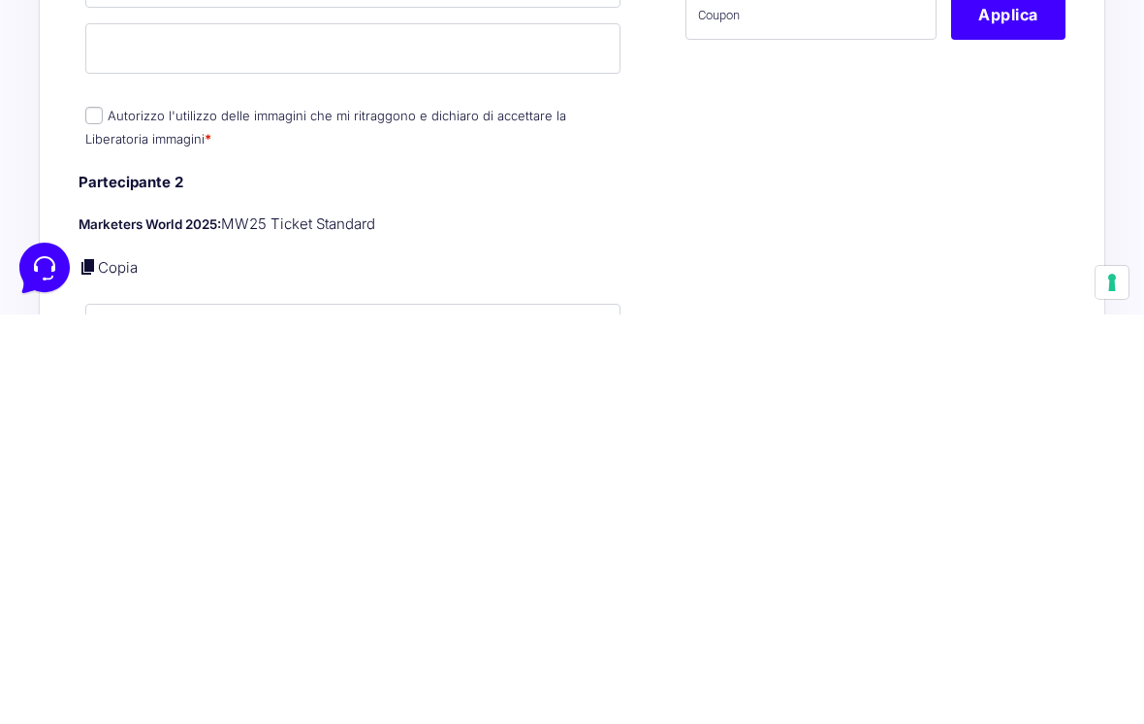
scroll to position [1251, 0]
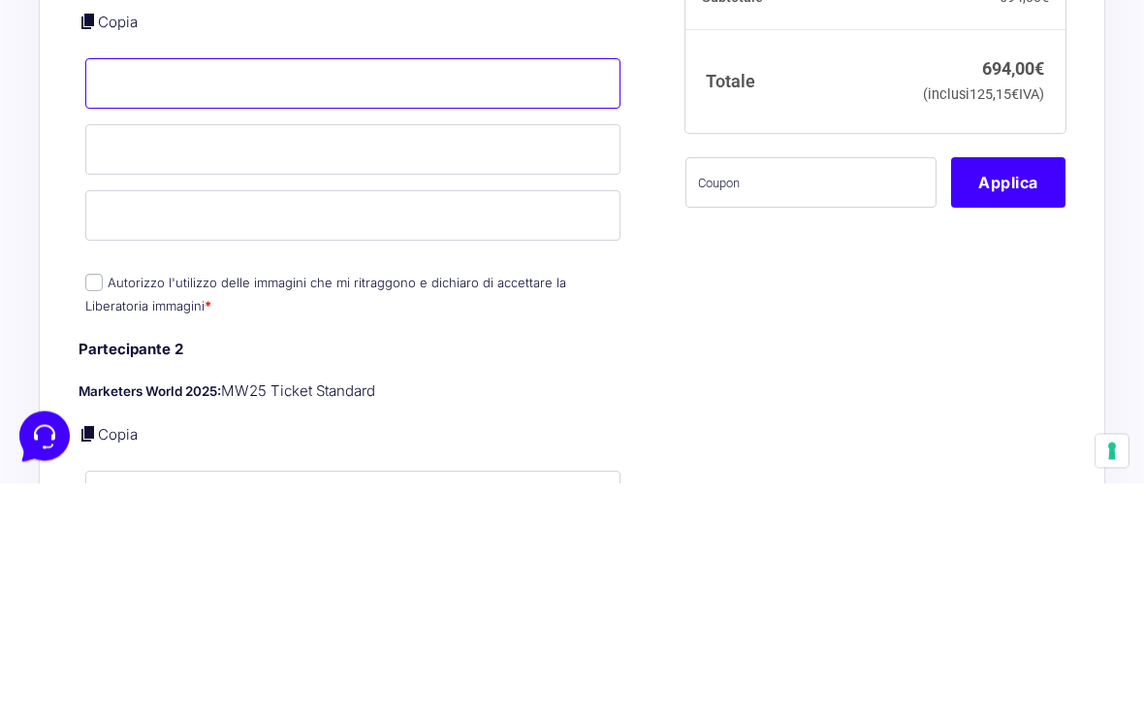
click at [587, 300] on input "Nome *" at bounding box center [352, 325] width 535 height 50
type input "[PERSON_NAME]"
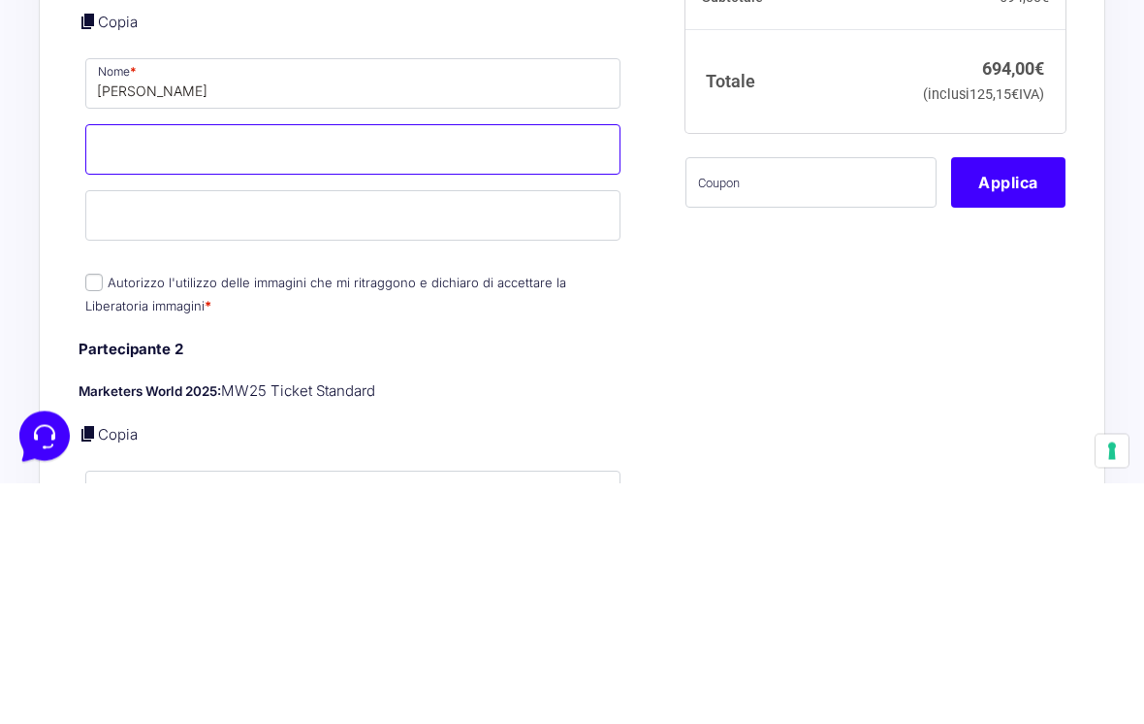
click at [465, 366] on input "Cognome *" at bounding box center [352, 391] width 535 height 50
type input "Taietti"
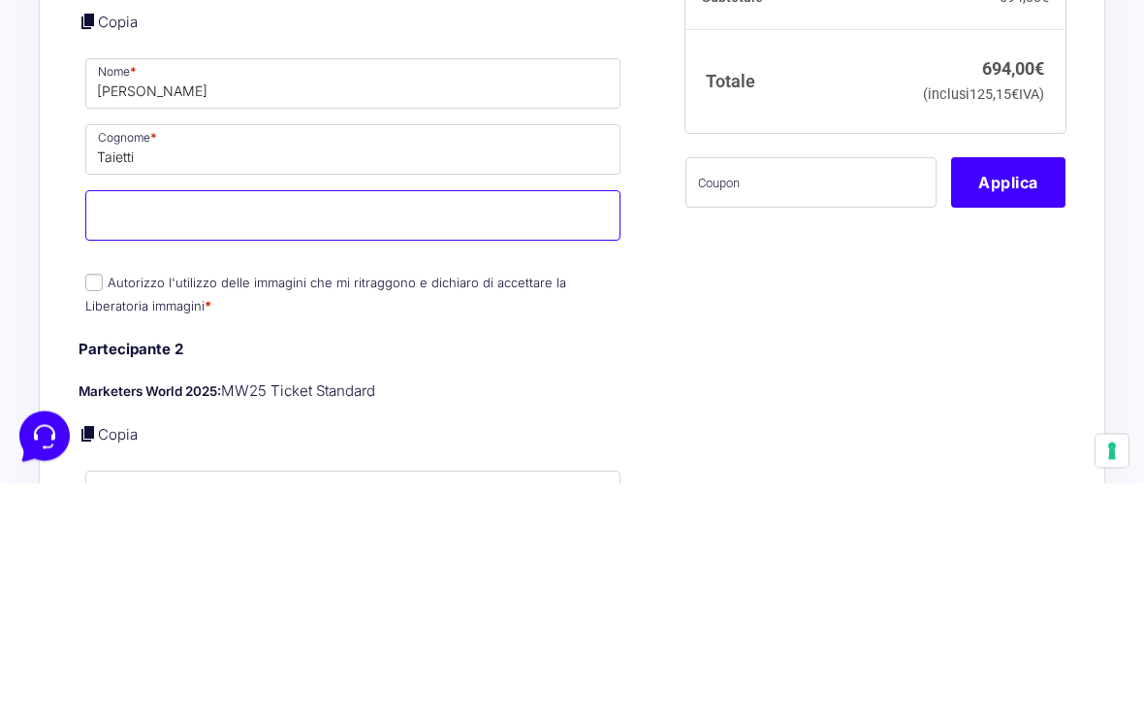
click at [521, 432] on input "Email *" at bounding box center [352, 457] width 535 height 50
type input "In"
type input "[EMAIL_ADDRESS][DOMAIN_NAME]"
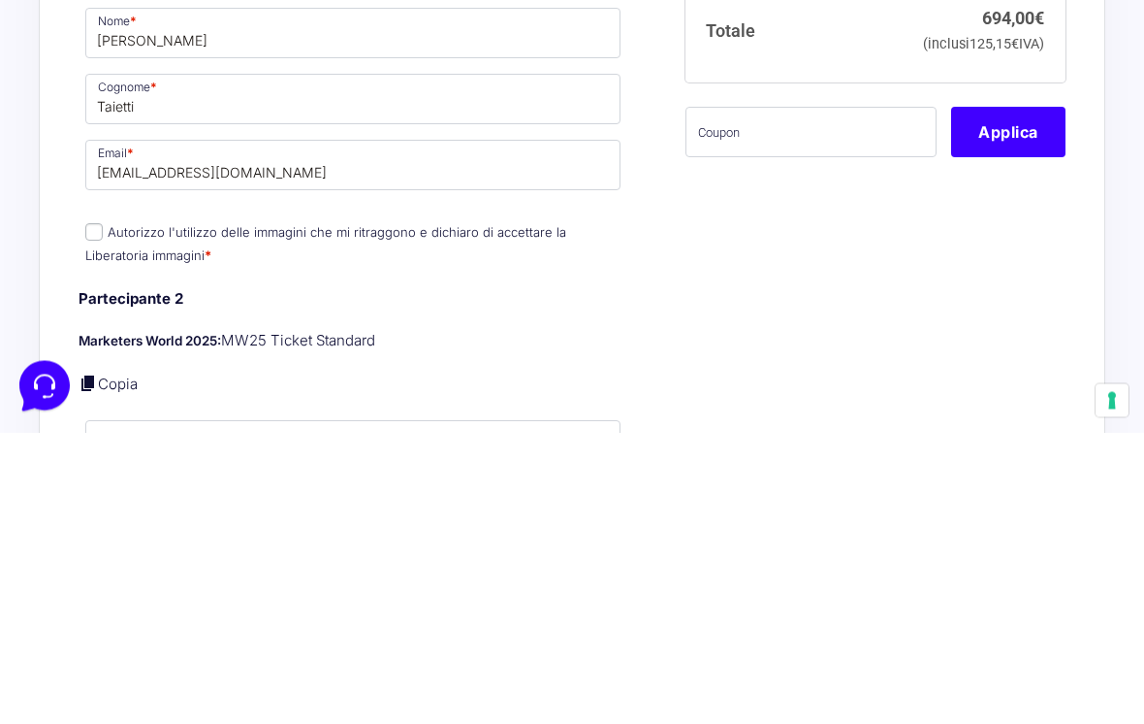
click at [93, 515] on input "Autorizzo l'utilizzo delle immagini che mi ritraggono e dichiaro di accettare l…" at bounding box center [93, 523] width 17 height 17
checkbox input "true"
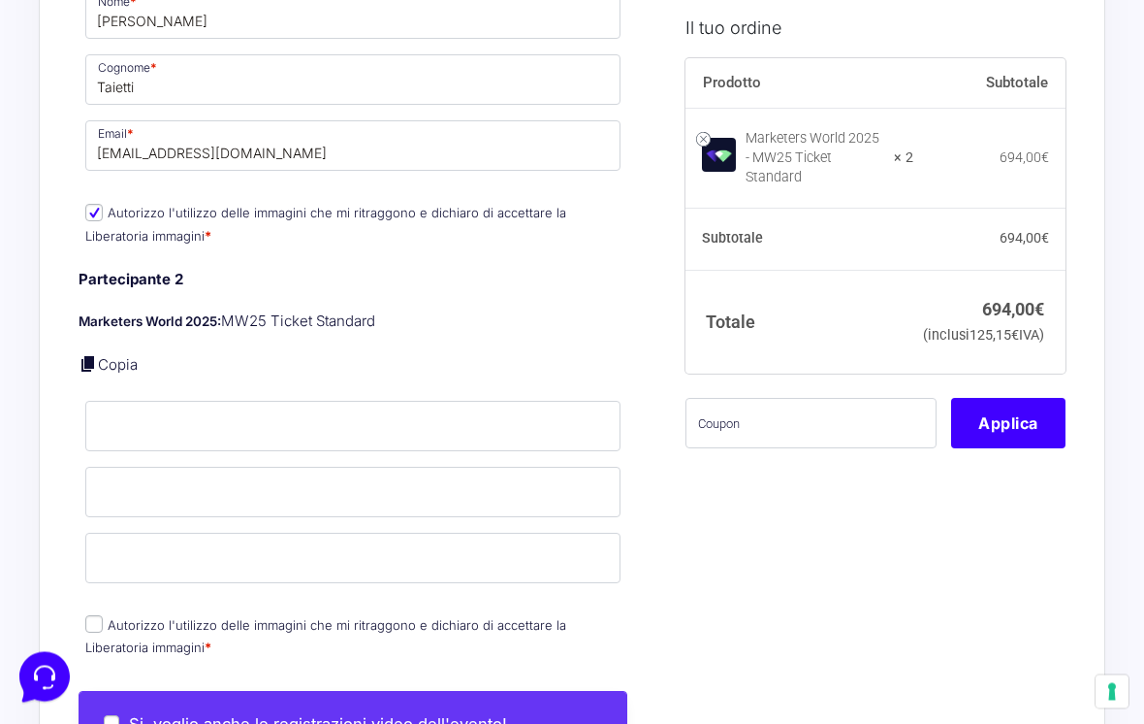
scroll to position [1563, 0]
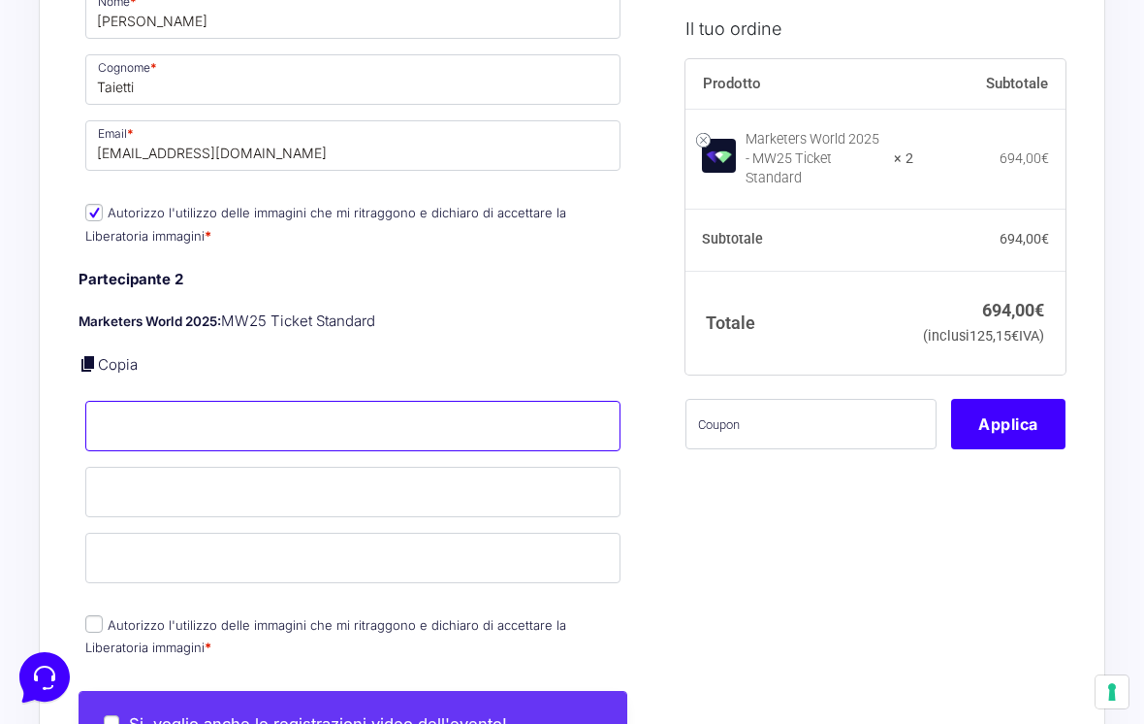
click at [374, 440] on input "Nome *" at bounding box center [352, 426] width 535 height 50
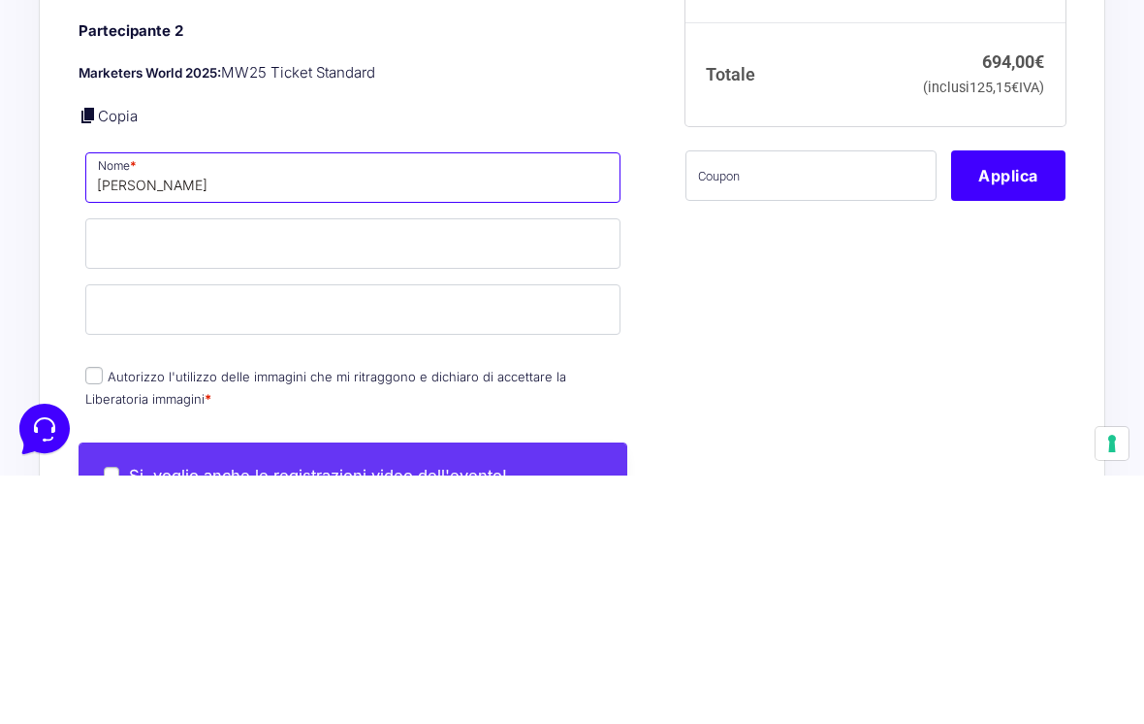
type input "[PERSON_NAME]"
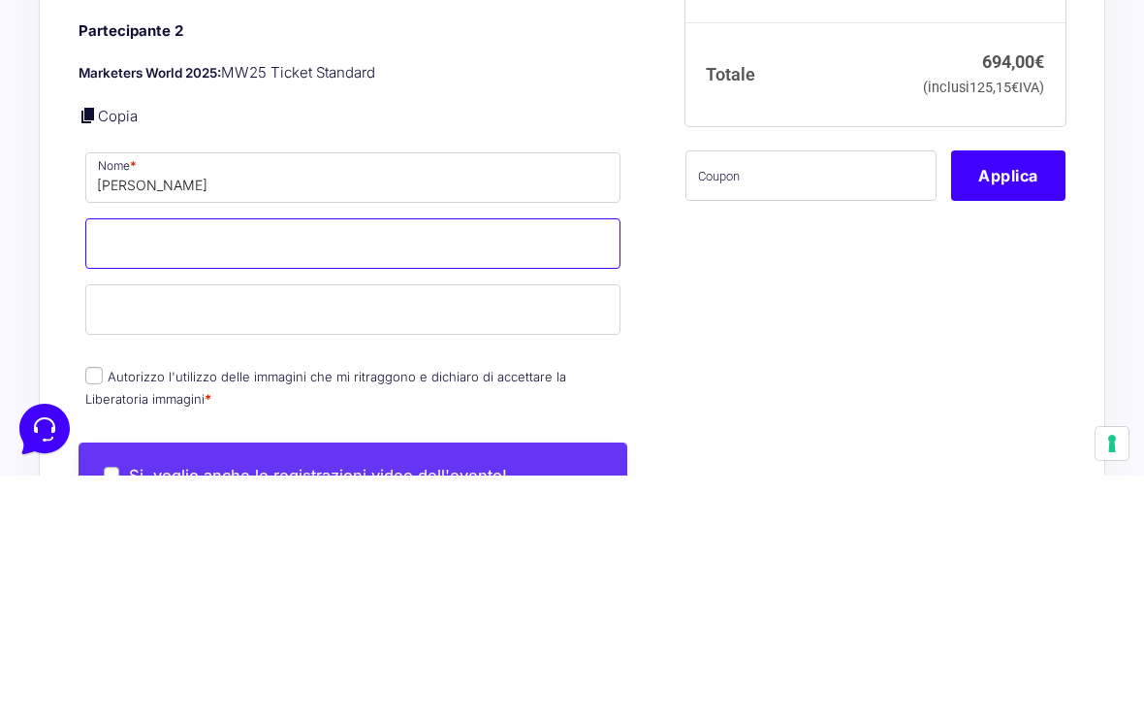
click at [334, 467] on input "Cognome *" at bounding box center [352, 492] width 535 height 50
type input "Cattan"
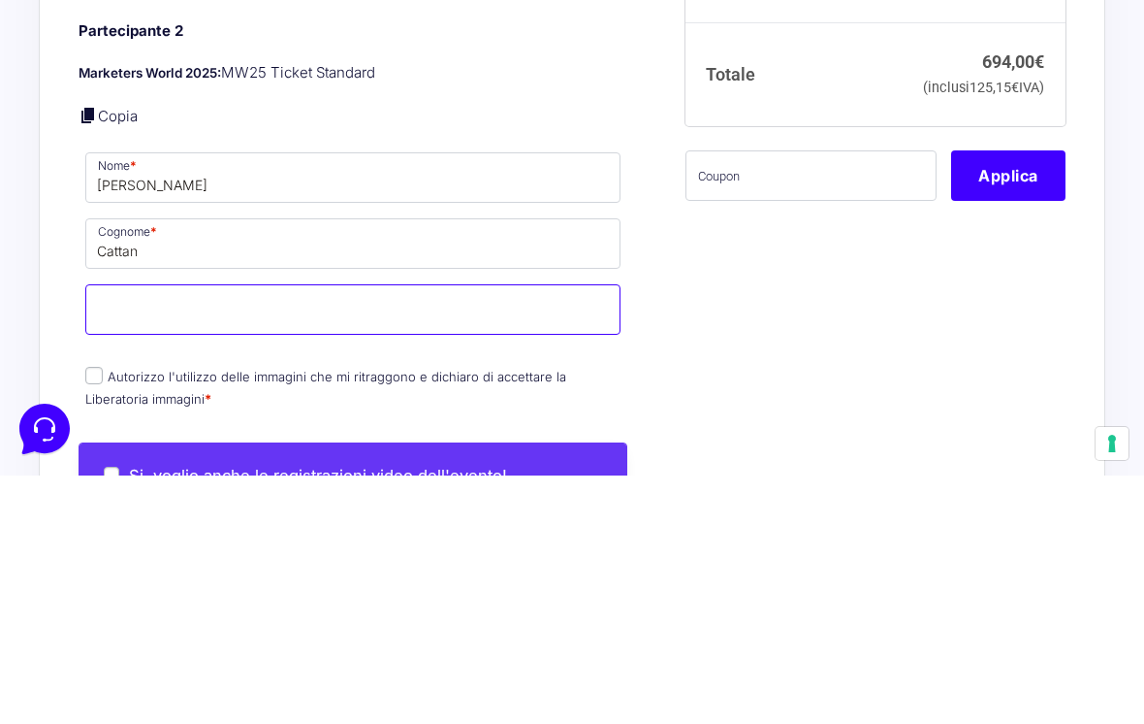
click at [497, 532] on input "Email *" at bounding box center [352, 557] width 535 height 50
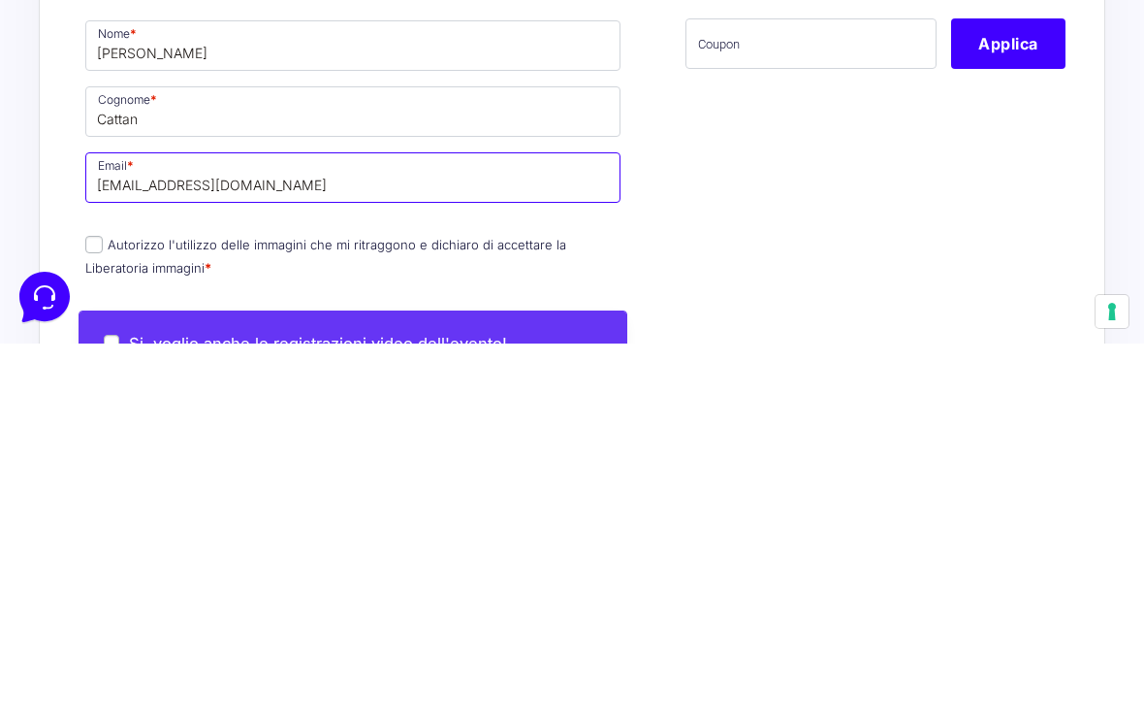
type input "[EMAIL_ADDRESS][DOMAIN_NAME]"
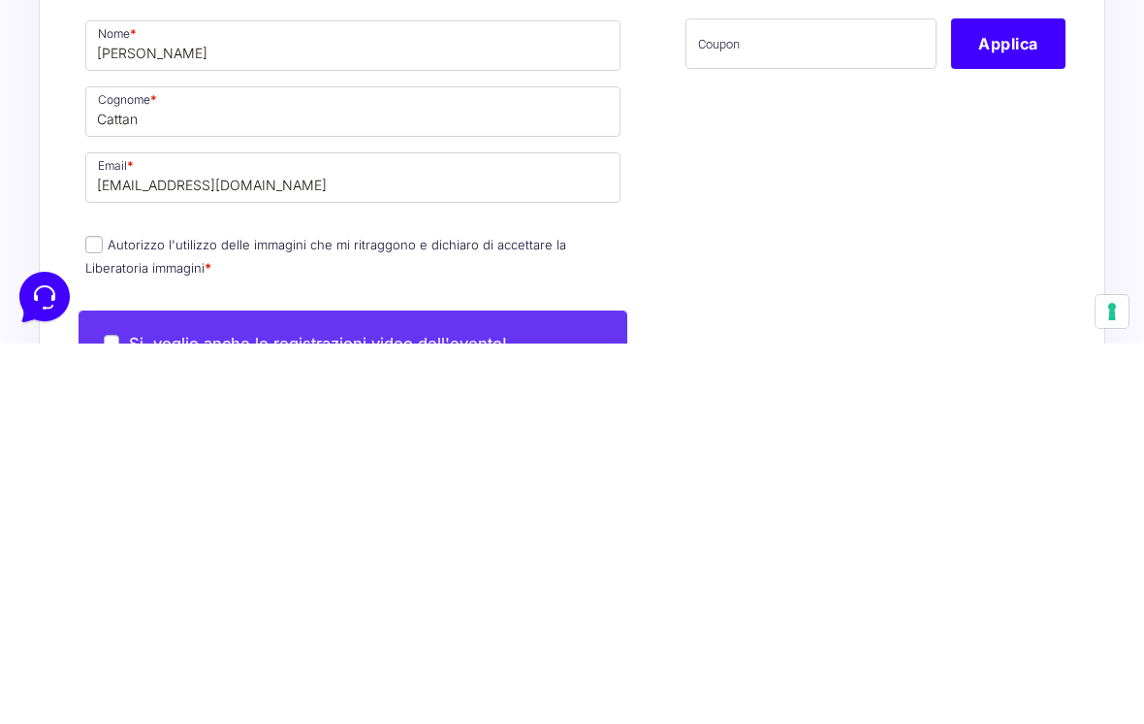
click at [97, 616] on input "Autorizzo l'utilizzo delle immagini che mi ritraggono e dichiaro di accettare l…" at bounding box center [93, 624] width 17 height 17
checkbox input "true"
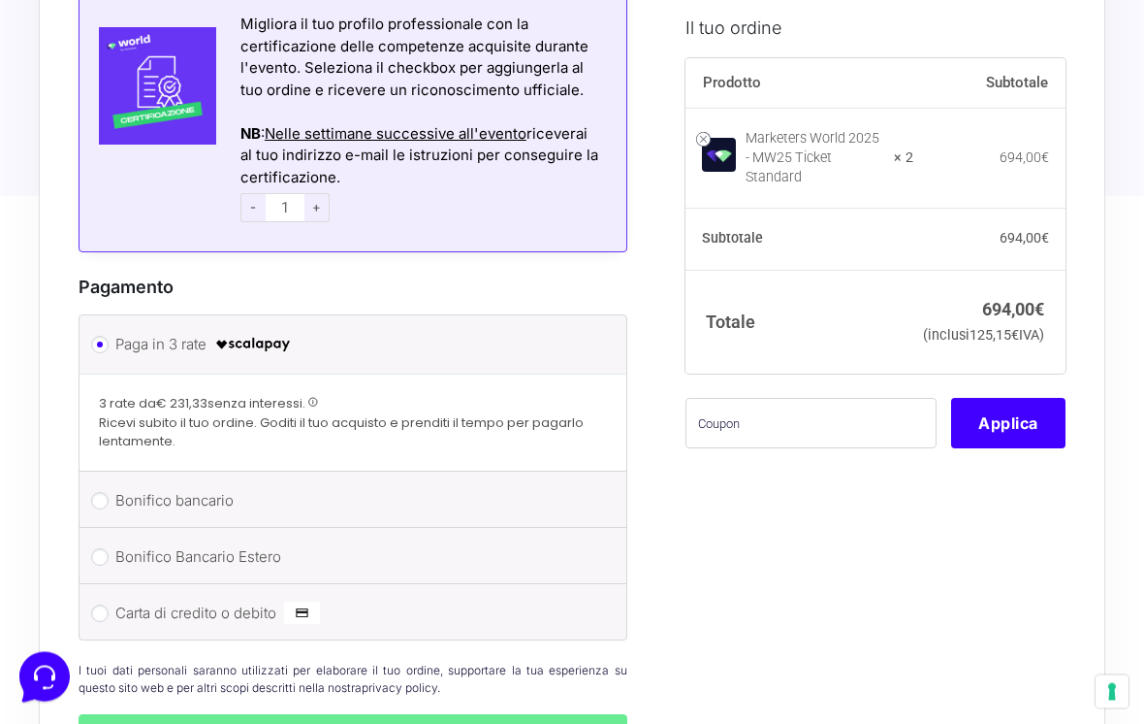
scroll to position [2665, 0]
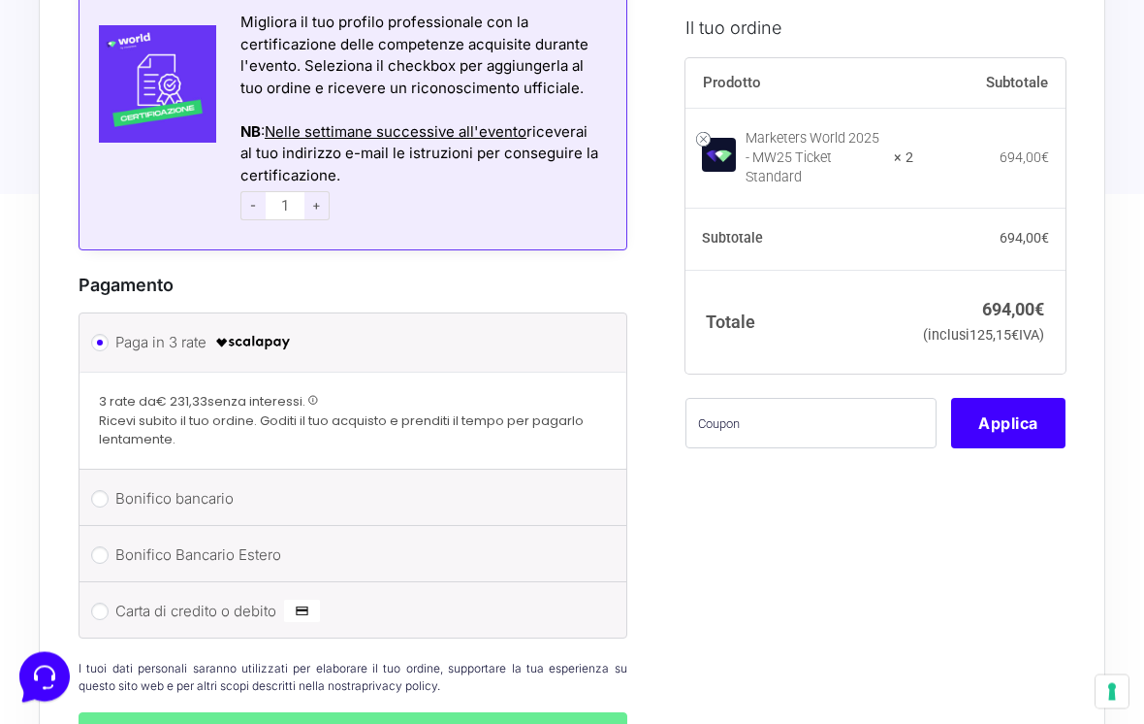
click at [100, 491] on input "Bonifico bancario" at bounding box center [99, 499] width 17 height 17
radio input "true"
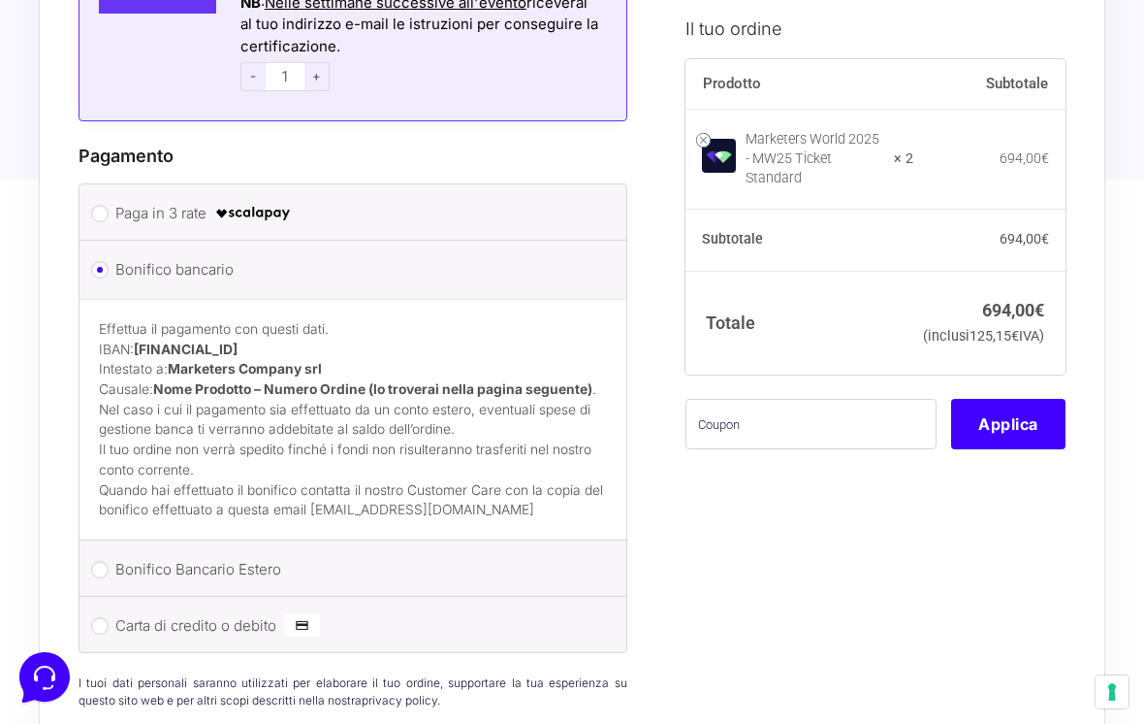
scroll to position [2798, 0]
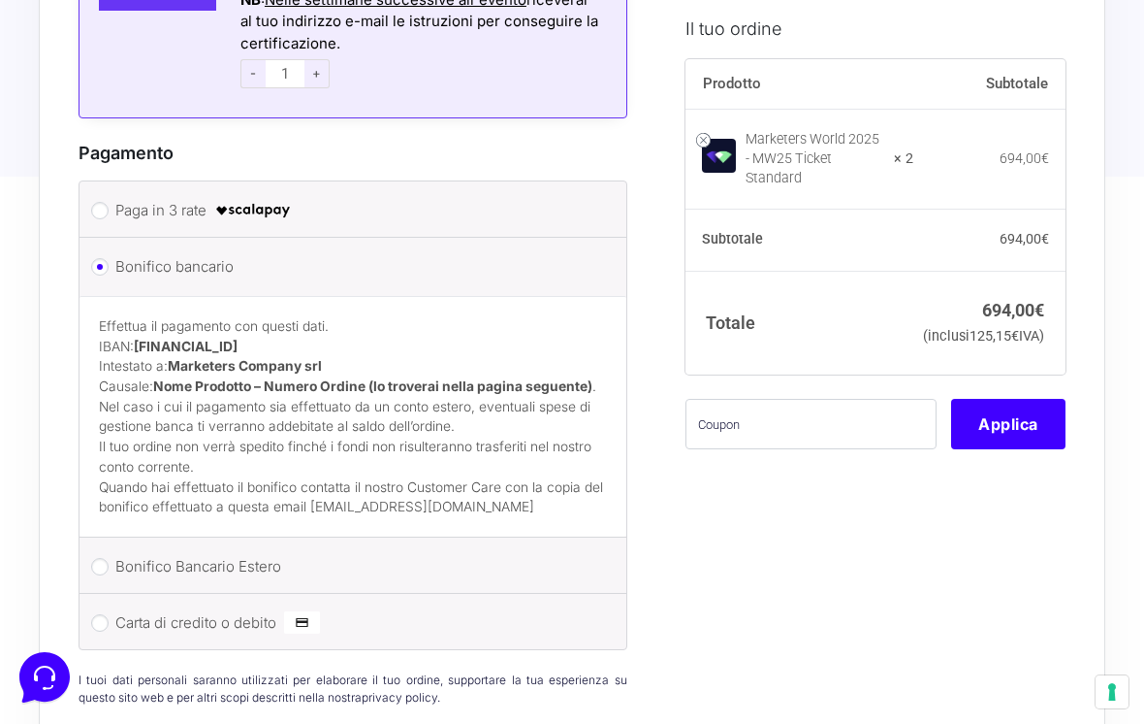
click at [97, 614] on input "Carta di credito o debito" at bounding box center [99, 622] width 17 height 17
radio input "true"
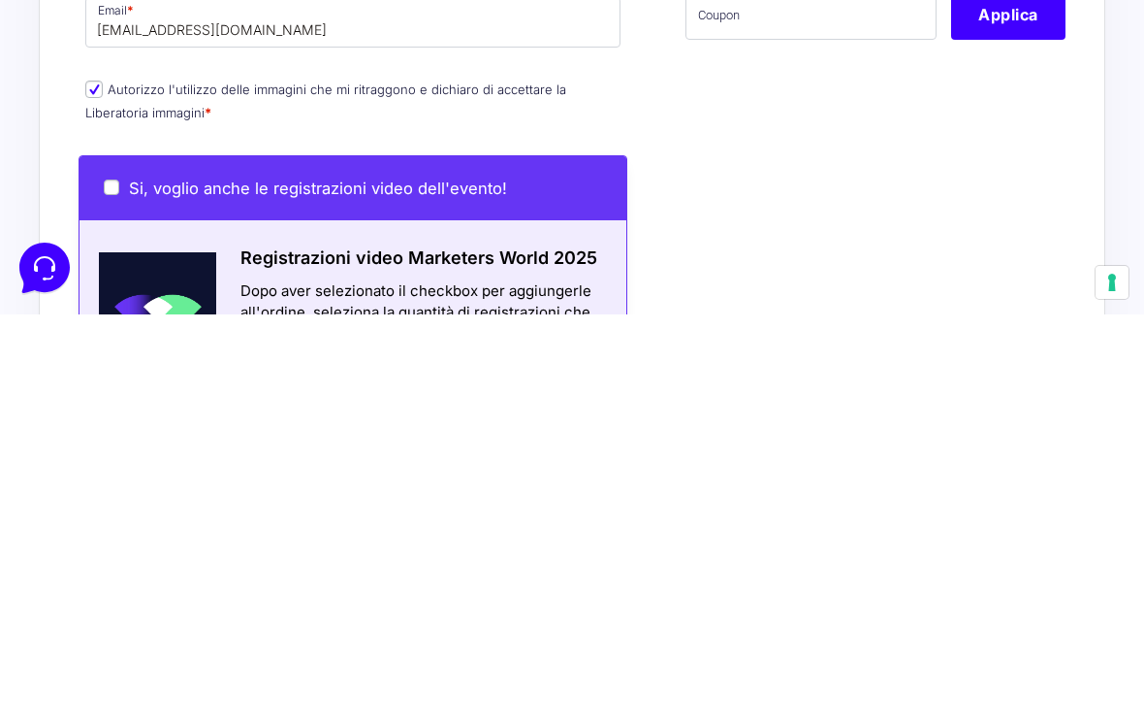
scroll to position [1741, 0]
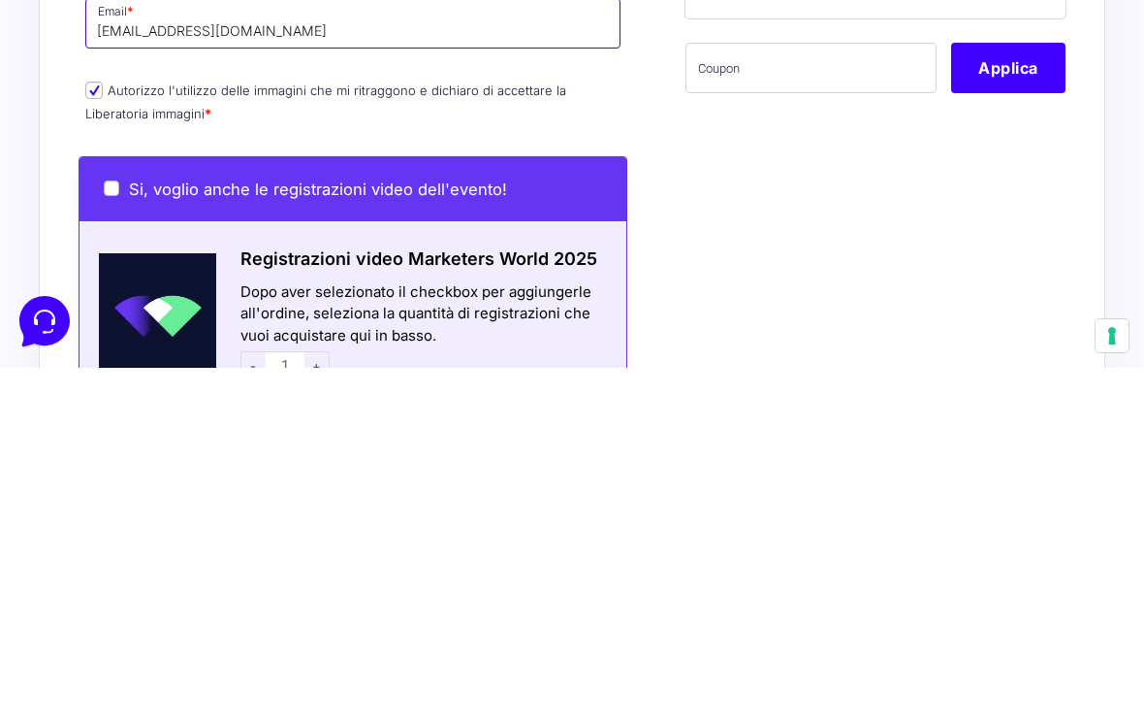
click at [305, 354] on input "[EMAIL_ADDRESS][DOMAIN_NAME]" at bounding box center [352, 379] width 535 height 50
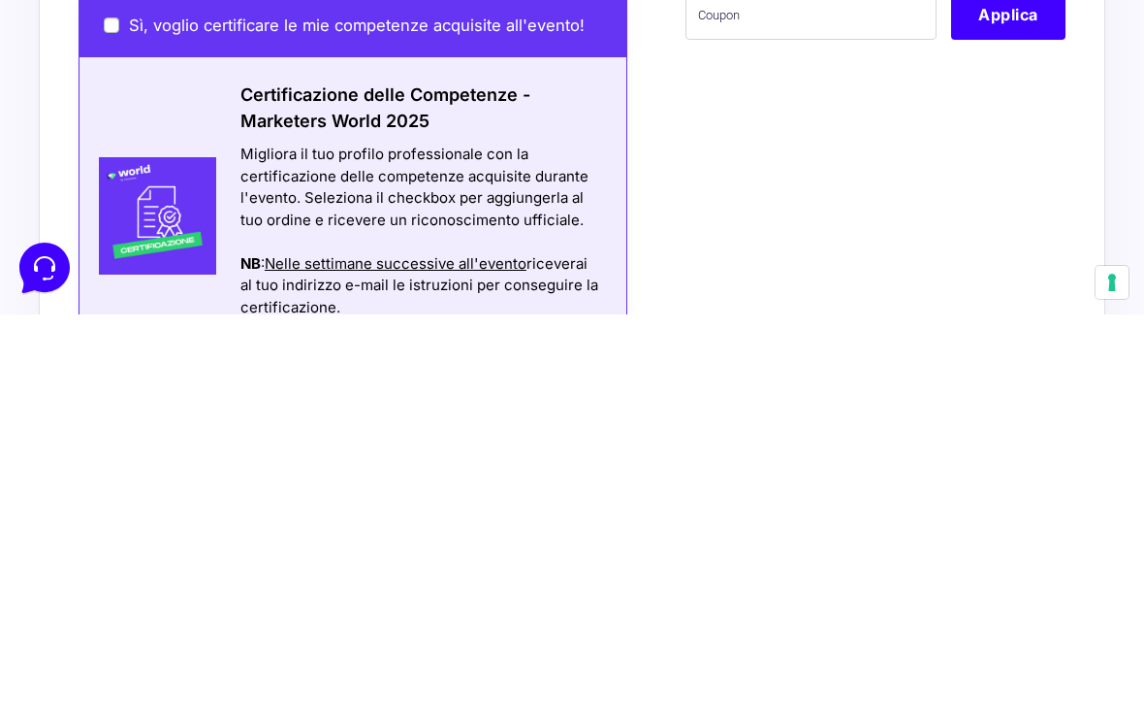
scroll to position [2127, 0]
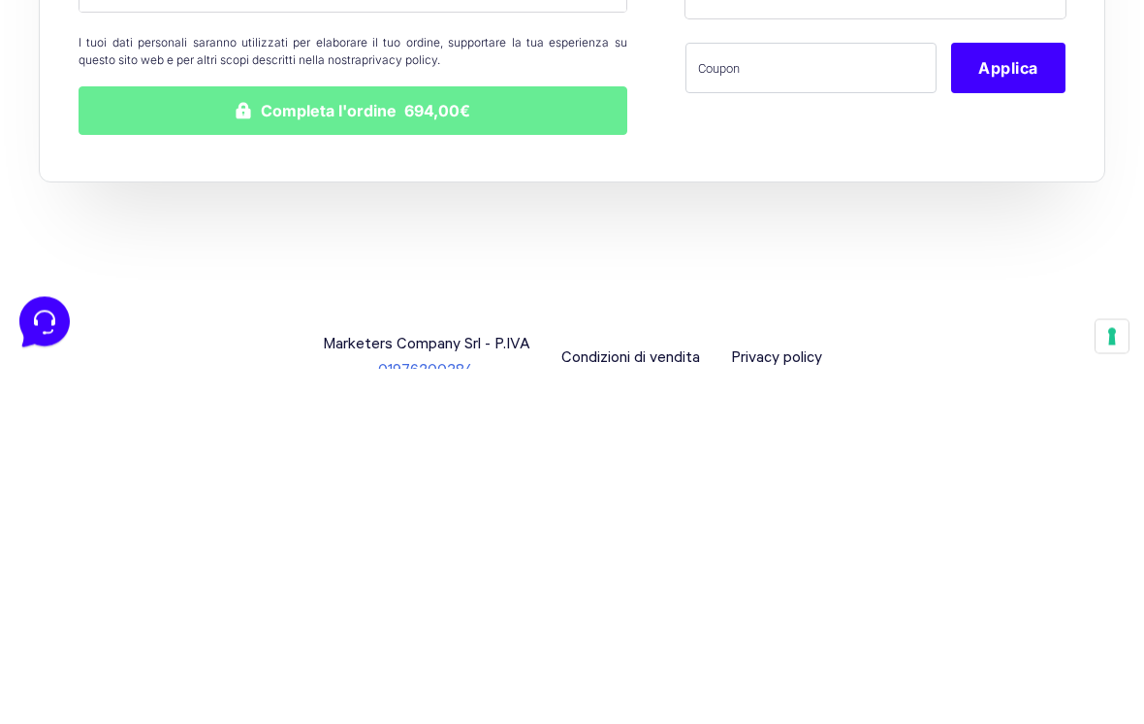
type input "[EMAIL_ADDRESS][DOMAIN_NAME]"
click at [532, 442] on button "Completa l'ordine 694,00€" at bounding box center [353, 466] width 549 height 48
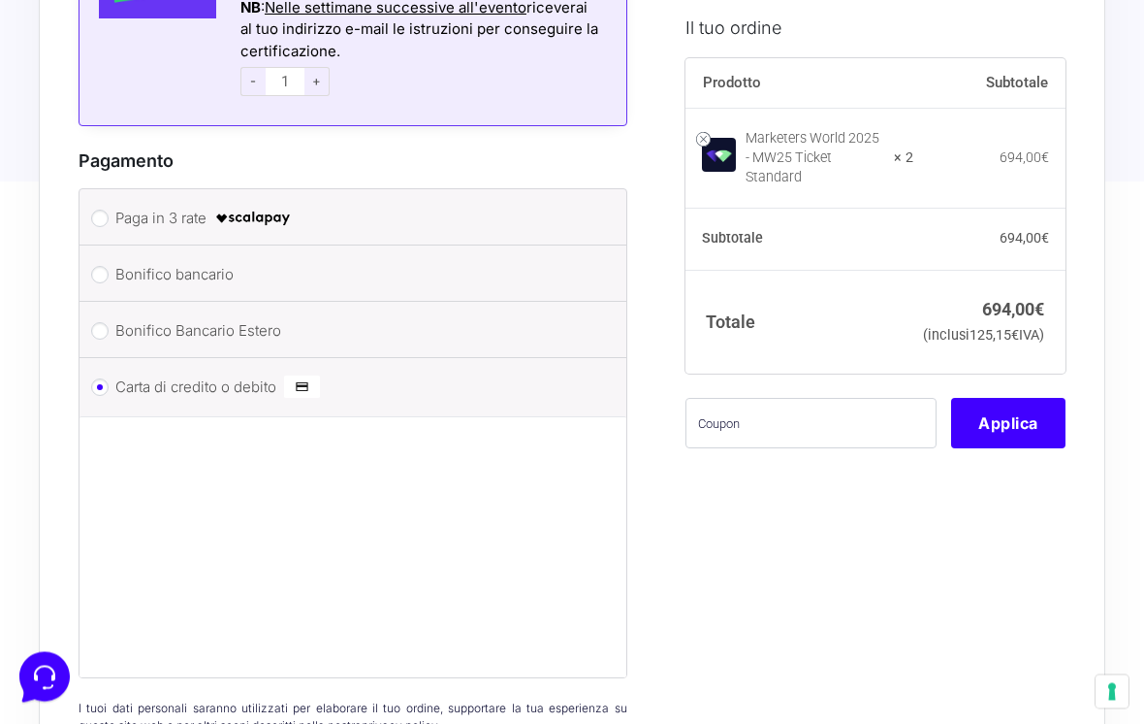
scroll to position [2912, 0]
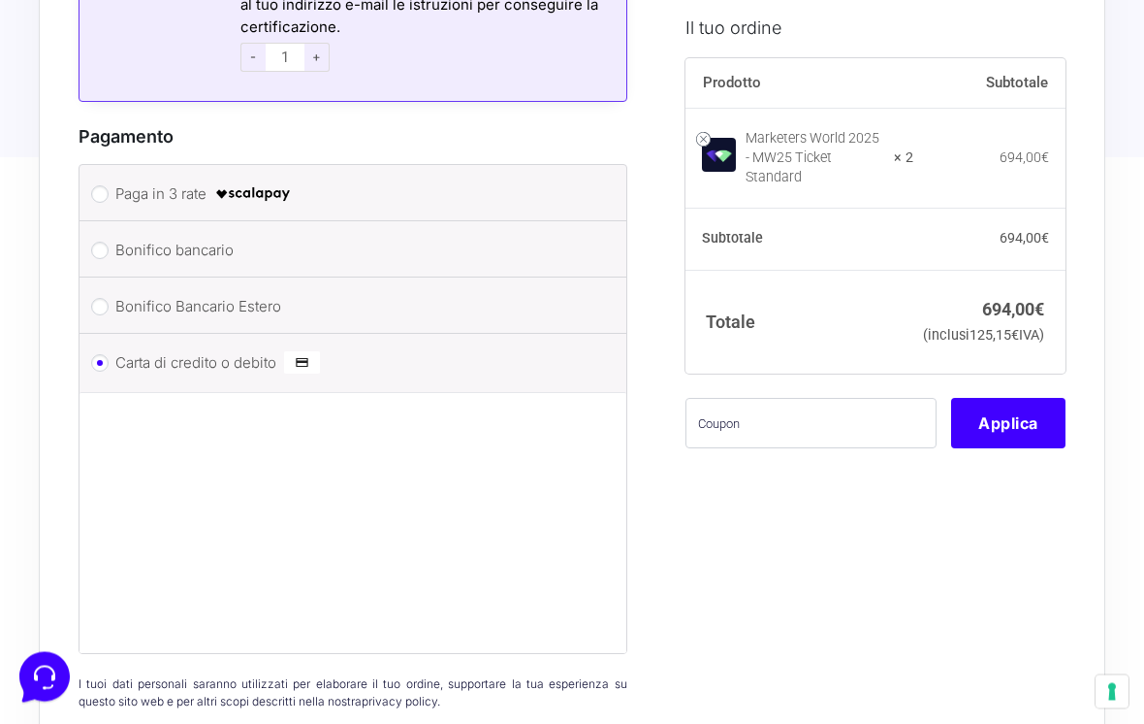
click at [93, 242] on input "Bonifico bancario" at bounding box center [99, 250] width 17 height 17
radio input "true"
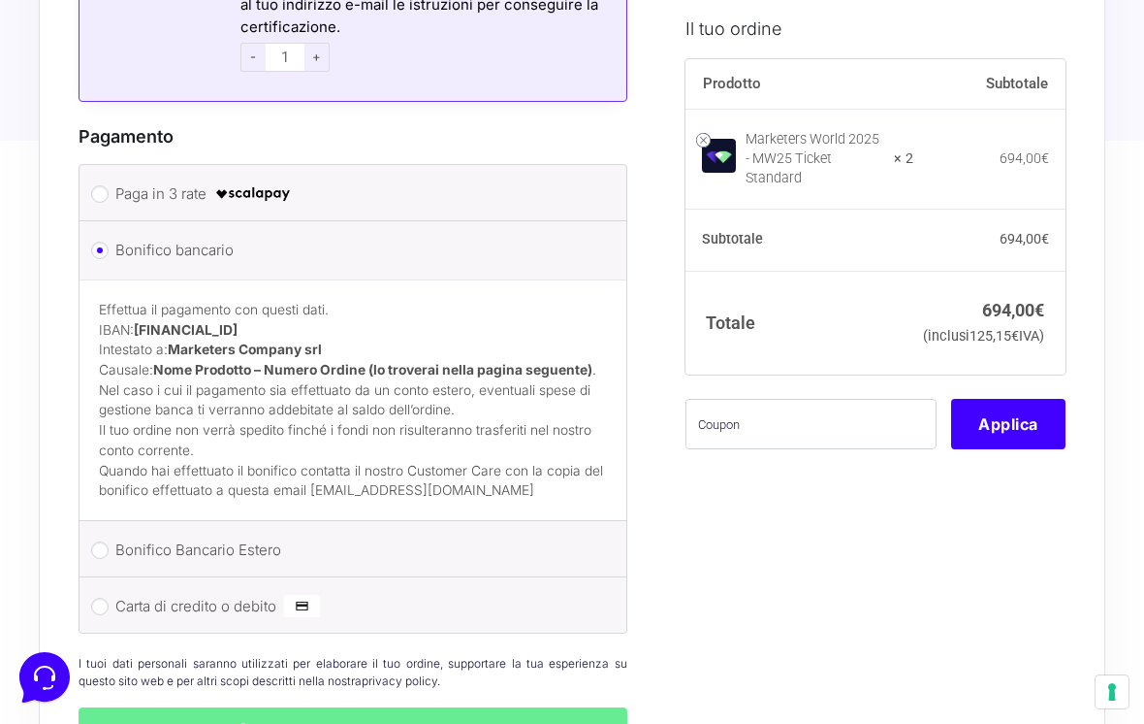
click at [95, 597] on input "Carta di credito o debito" at bounding box center [99, 605] width 17 height 17
radio input "true"
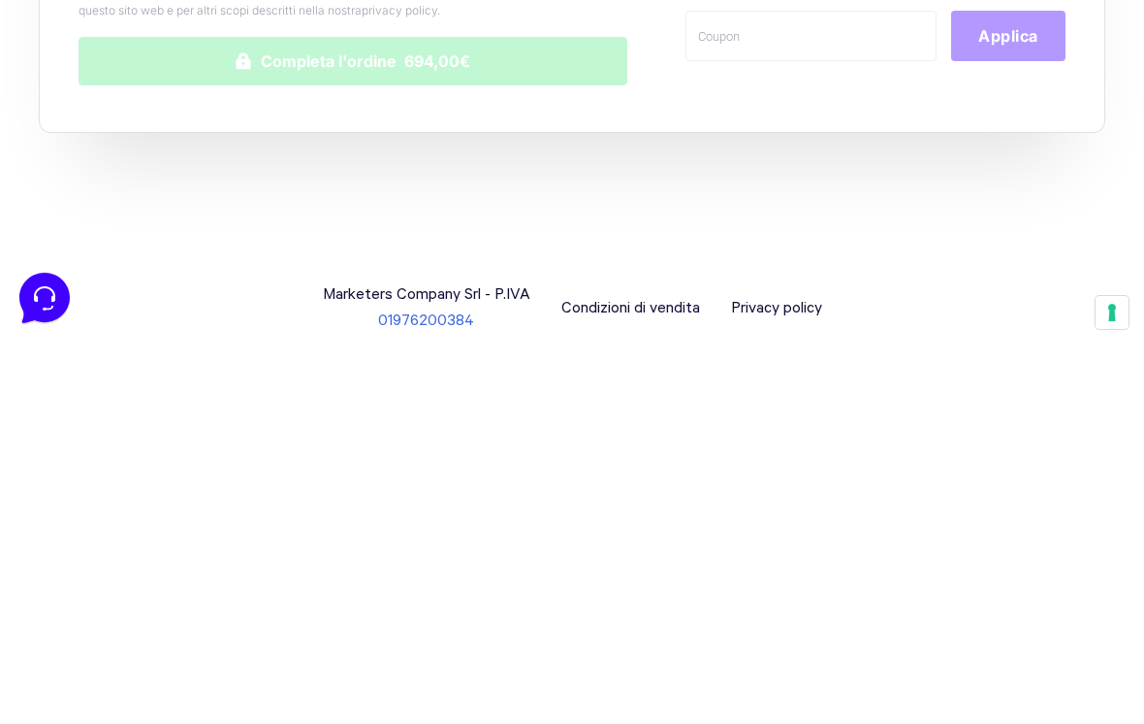
scroll to position [3250, 0]
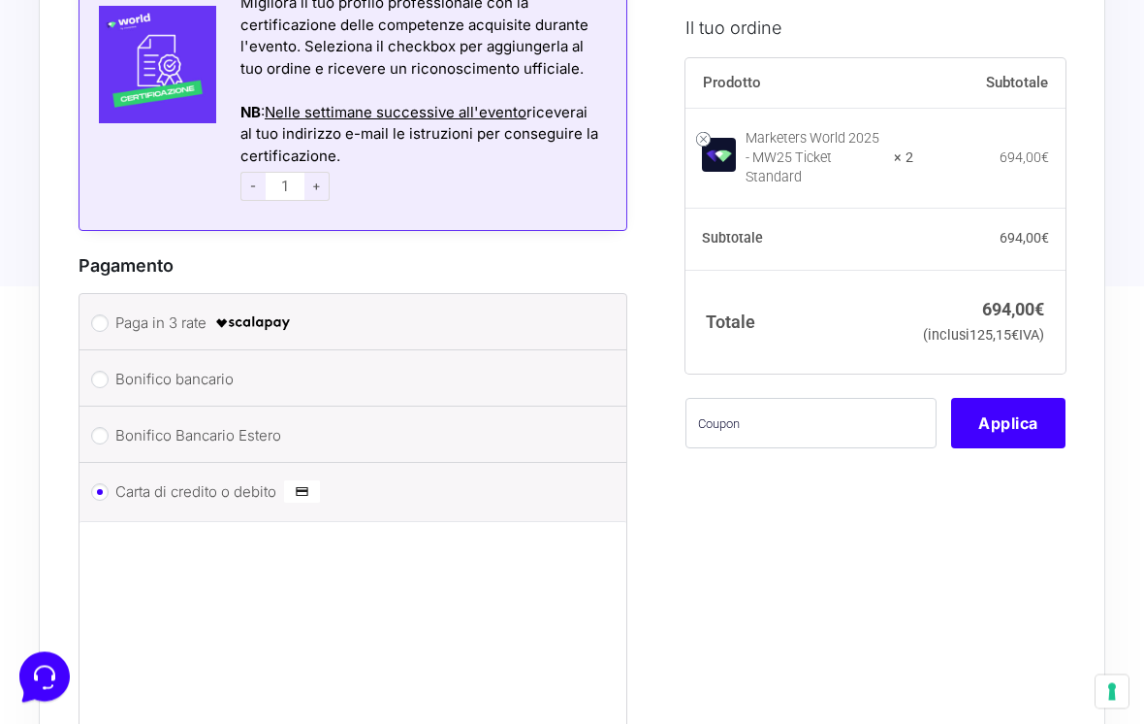
scroll to position [2817, 0]
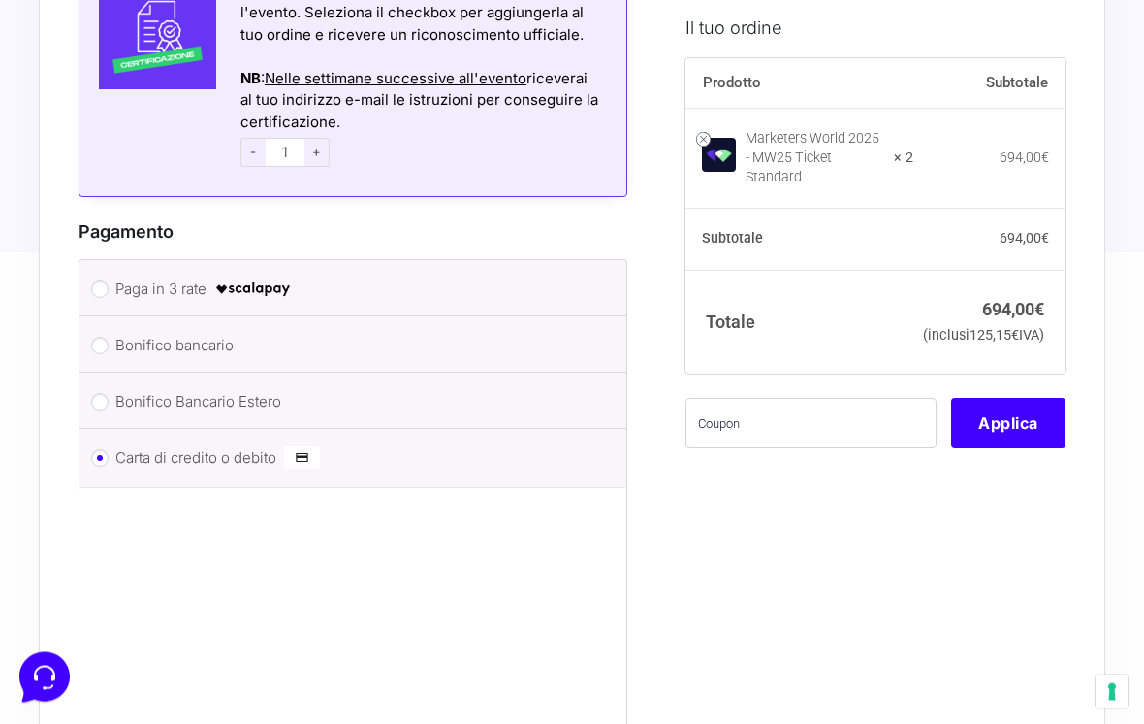
click at [106, 338] on input "Bonifico bancario" at bounding box center [99, 346] width 17 height 17
radio input "true"
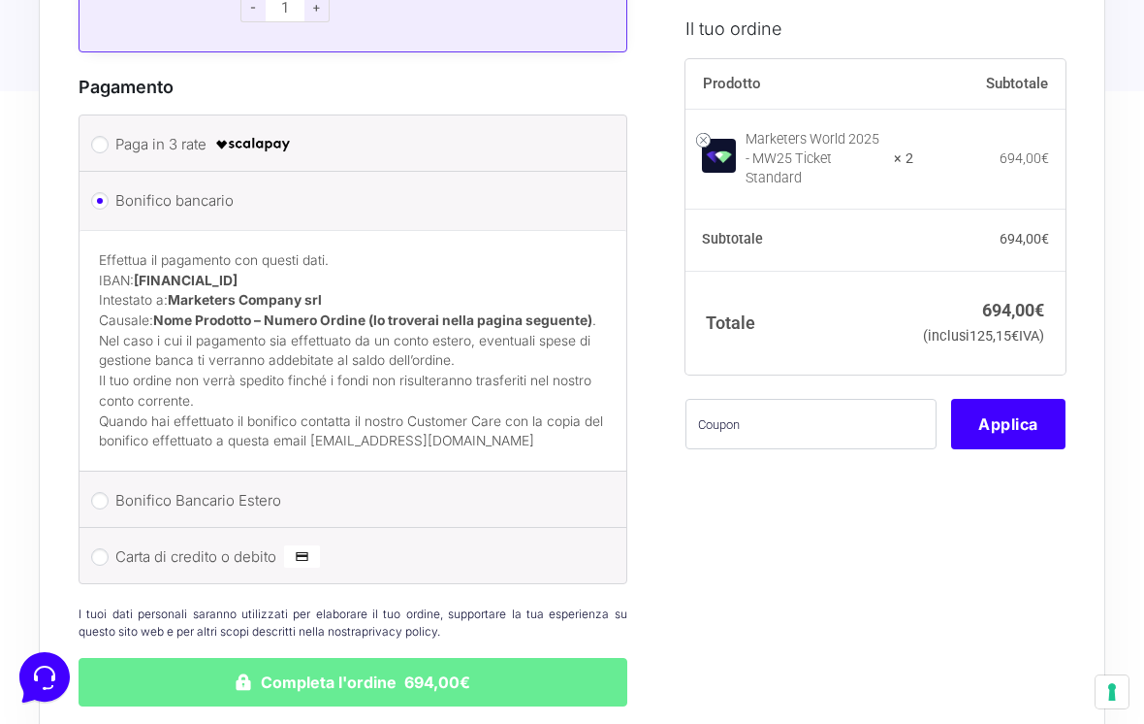
scroll to position [2961, 0]
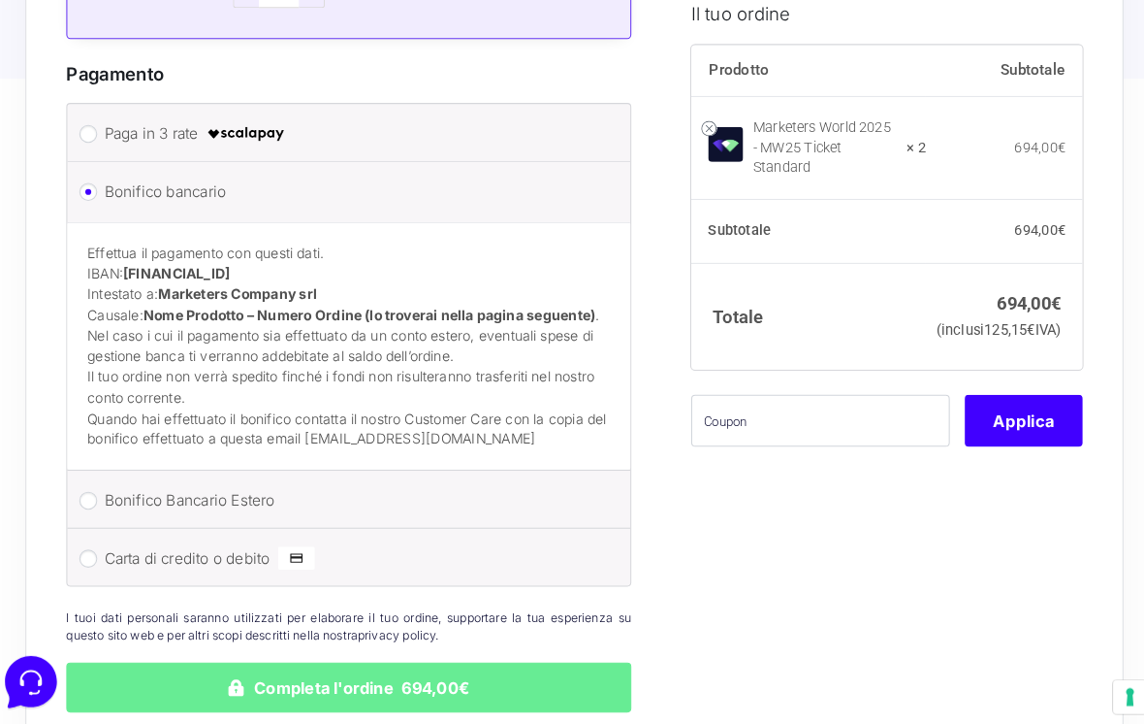
click at [312, 661] on button "Completa l'ordine 694,00€" at bounding box center [353, 683] width 549 height 48
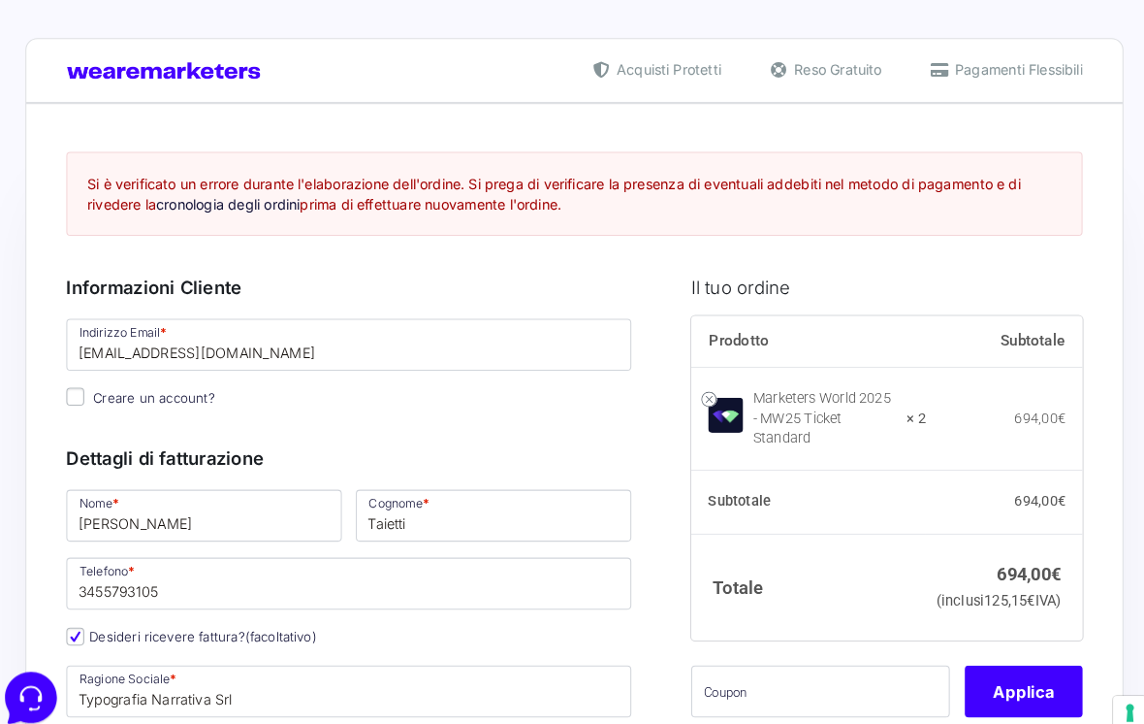
scroll to position [0, 0]
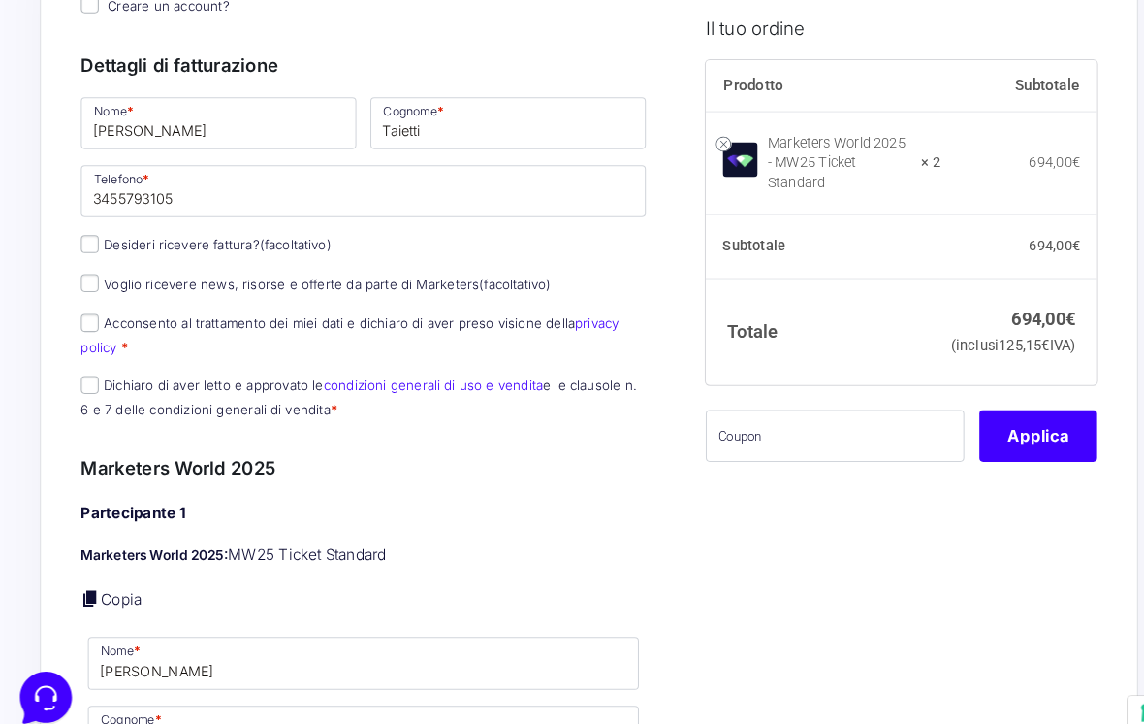
scroll to position [294, 0]
